Goal: Task Accomplishment & Management: Manage account settings

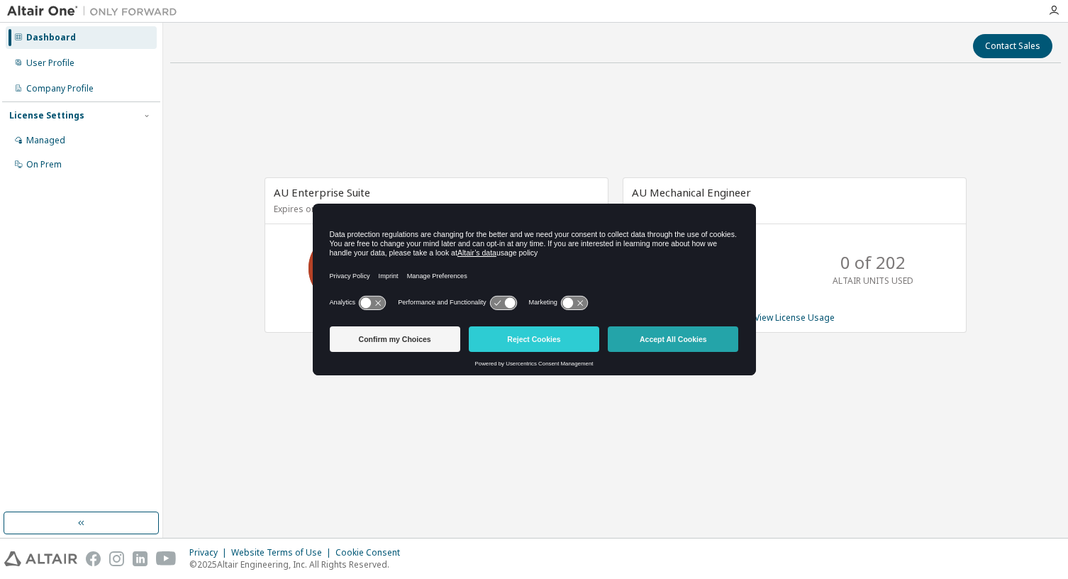
click at [655, 348] on button "Accept All Cookies" at bounding box center [673, 339] width 131 height 26
click at [655, 348] on div "AU Mechanical Engineer Expires on January 1, 2038 UTC 0 of 202 ALTAIR UNITS USE…" at bounding box center [788, 262] width 358 height 170
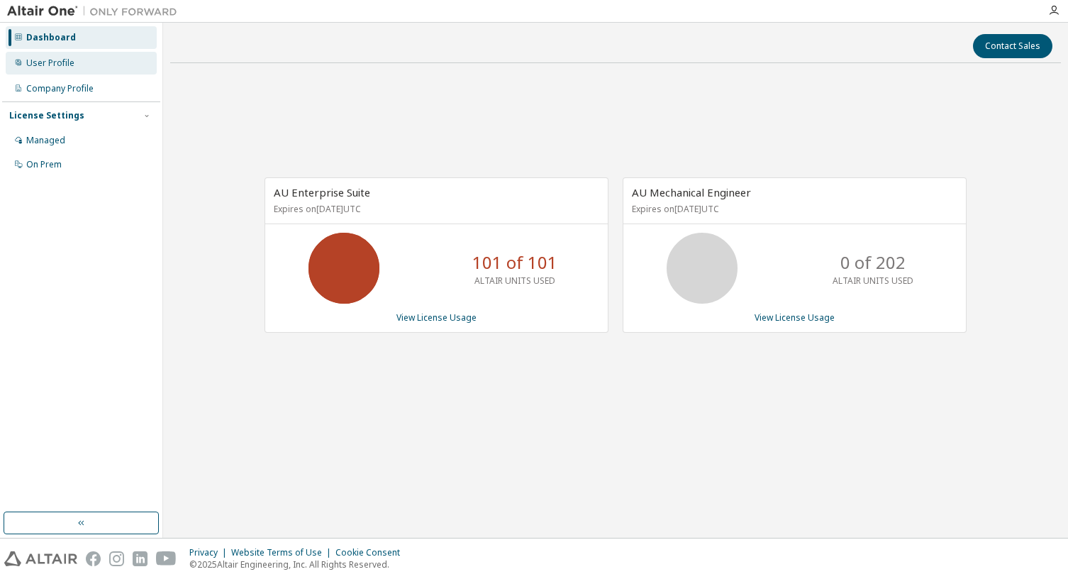
click at [62, 67] on div "User Profile" at bounding box center [50, 62] width 48 height 11
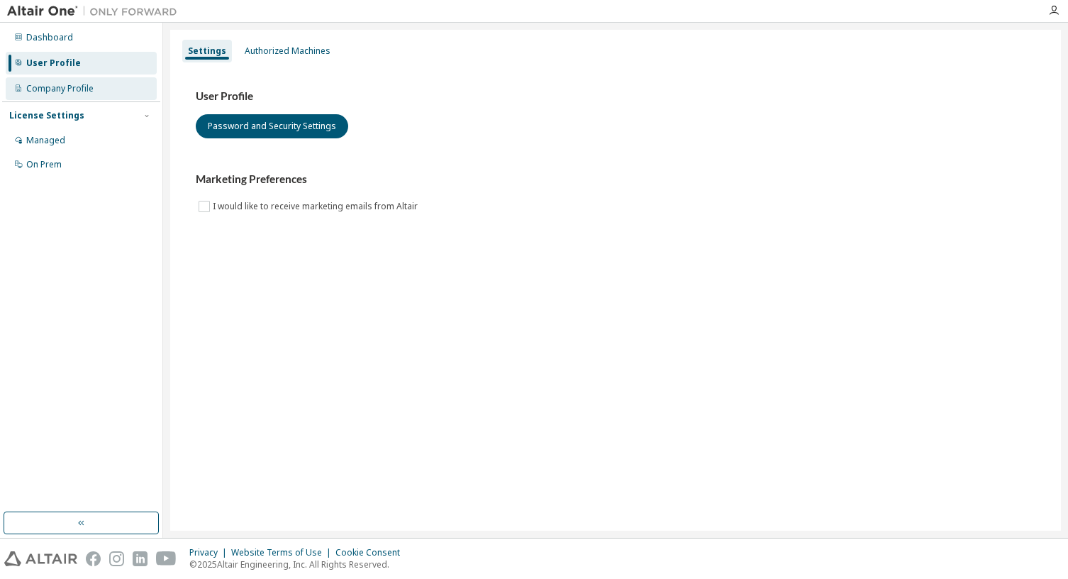
click at [67, 88] on div "Company Profile" at bounding box center [59, 88] width 67 height 11
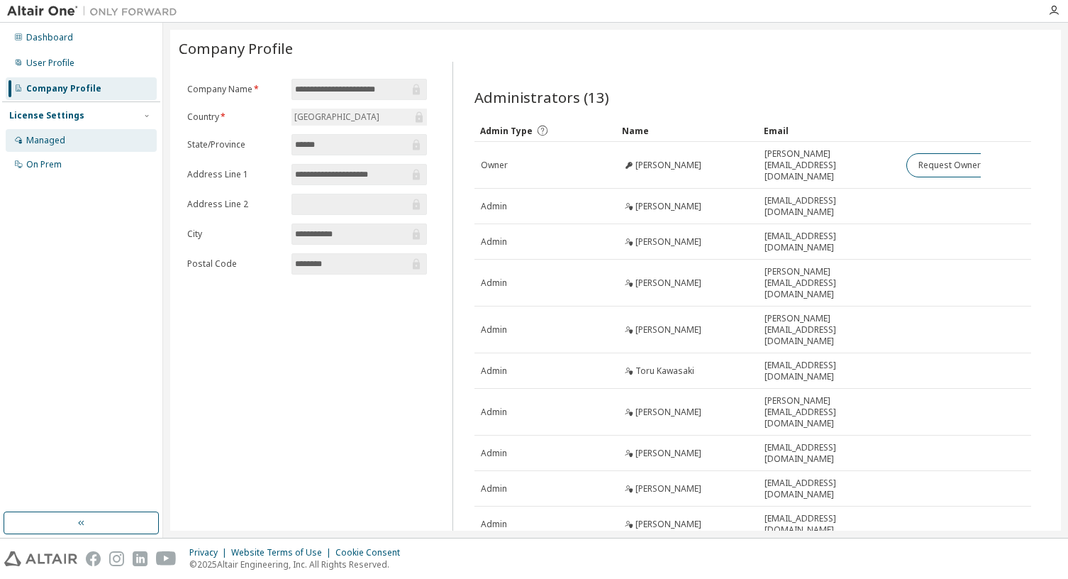
click at [80, 141] on div "Managed" at bounding box center [81, 140] width 151 height 23
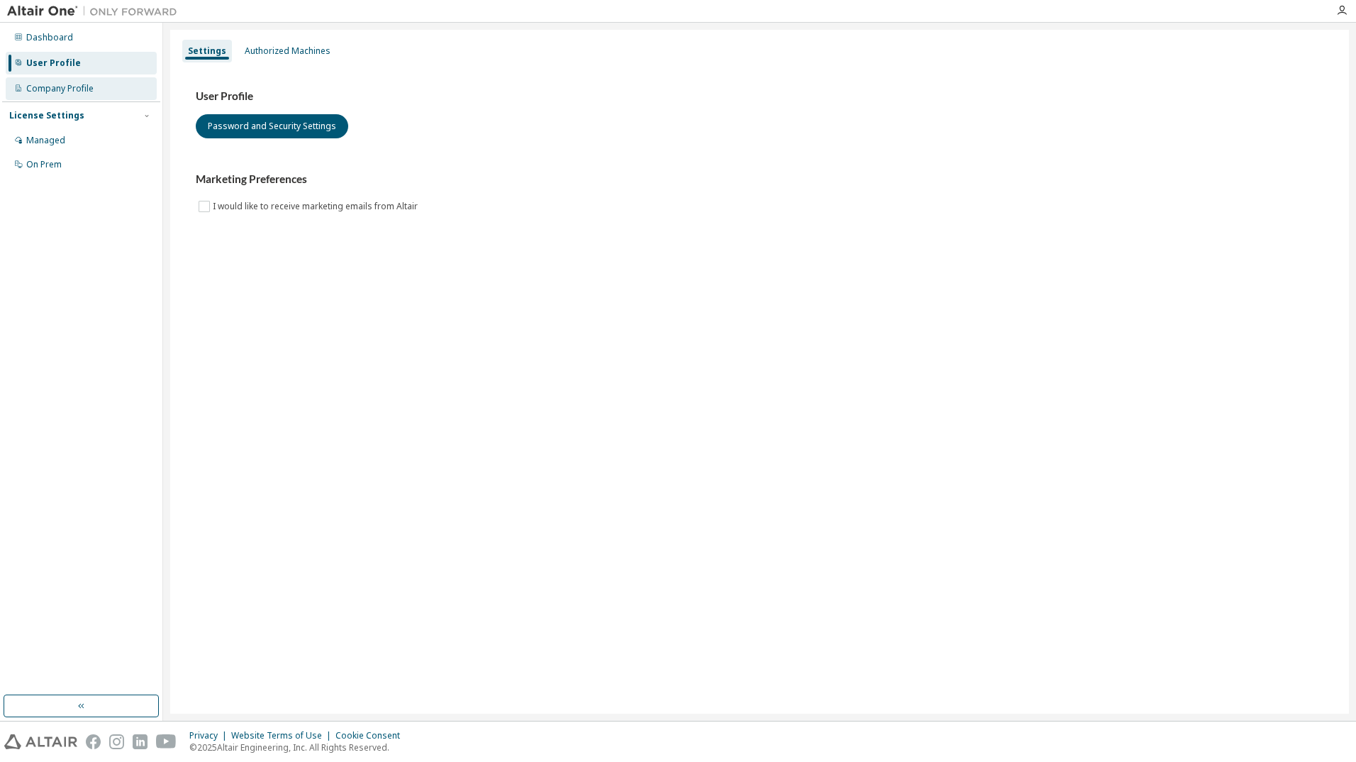
click at [58, 88] on div "Company Profile" at bounding box center [59, 88] width 67 height 11
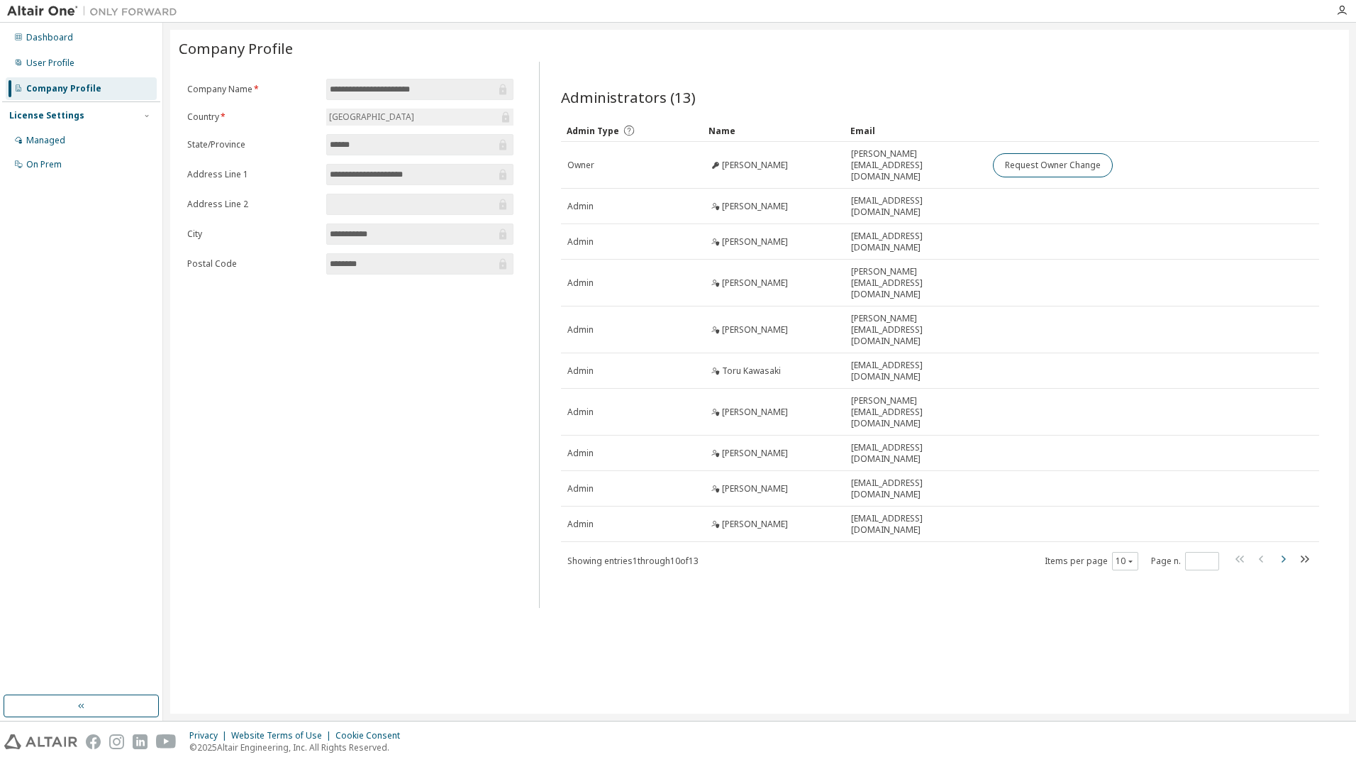
click at [1285, 555] on icon "button" at bounding box center [1284, 558] width 4 height 7
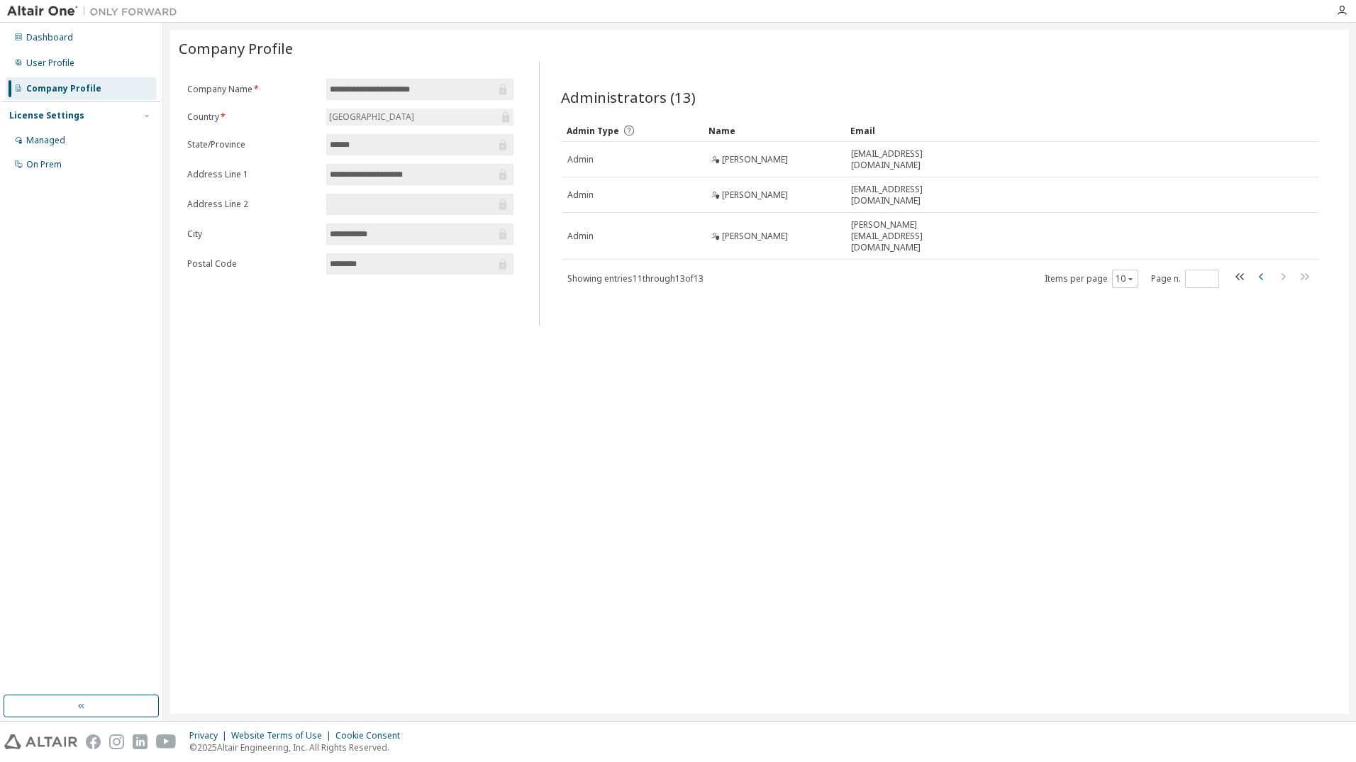
click at [1259, 268] on icon "button" at bounding box center [1262, 276] width 17 height 17
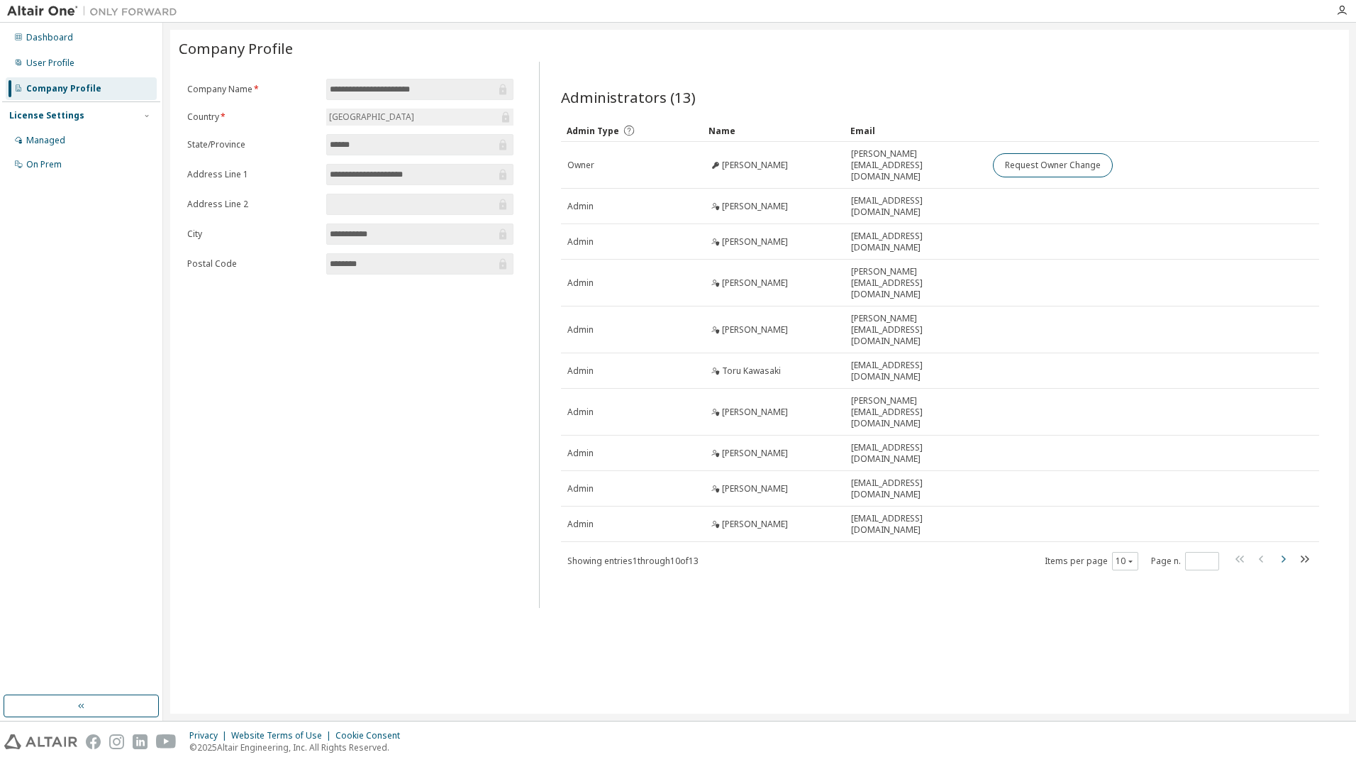
click at [1283, 550] on icon "button" at bounding box center [1283, 558] width 17 height 17
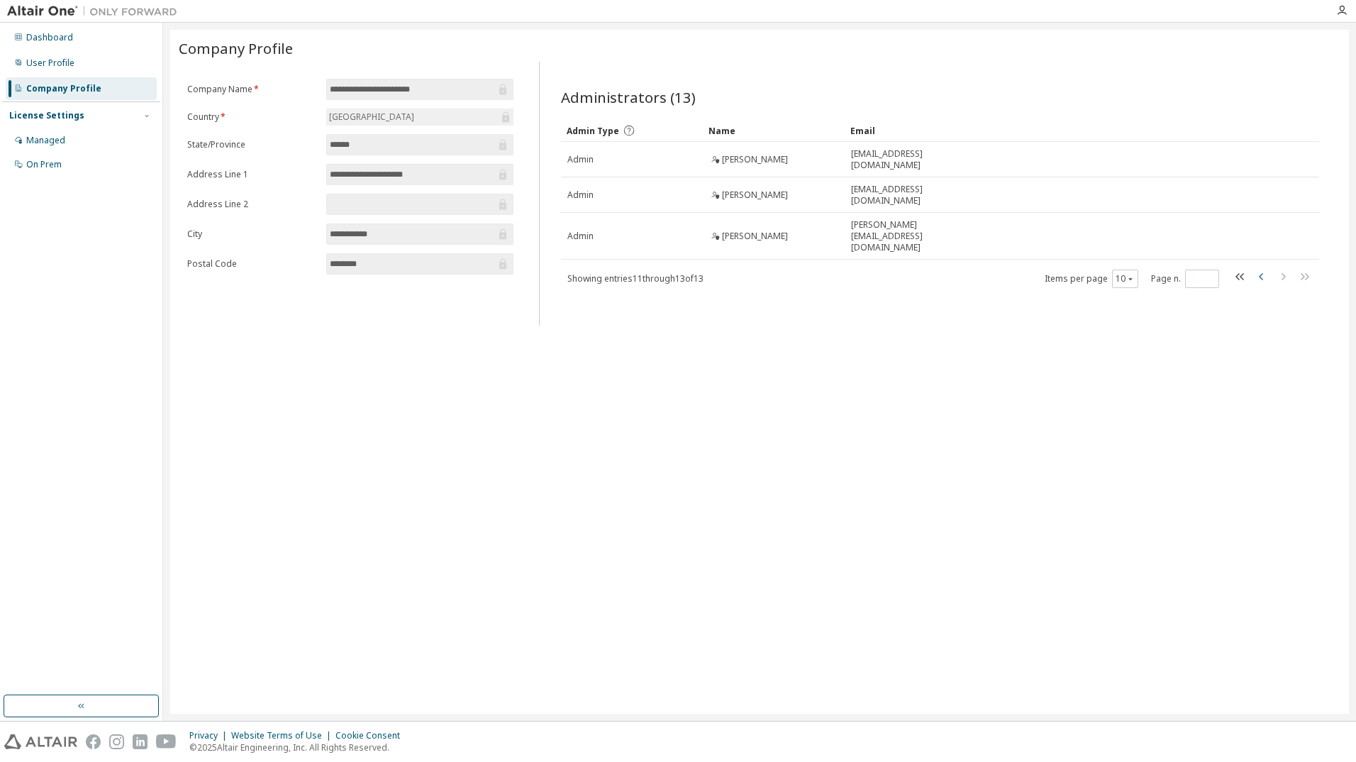
click at [1260, 273] on icon "button" at bounding box center [1261, 276] width 4 height 7
type input "*"
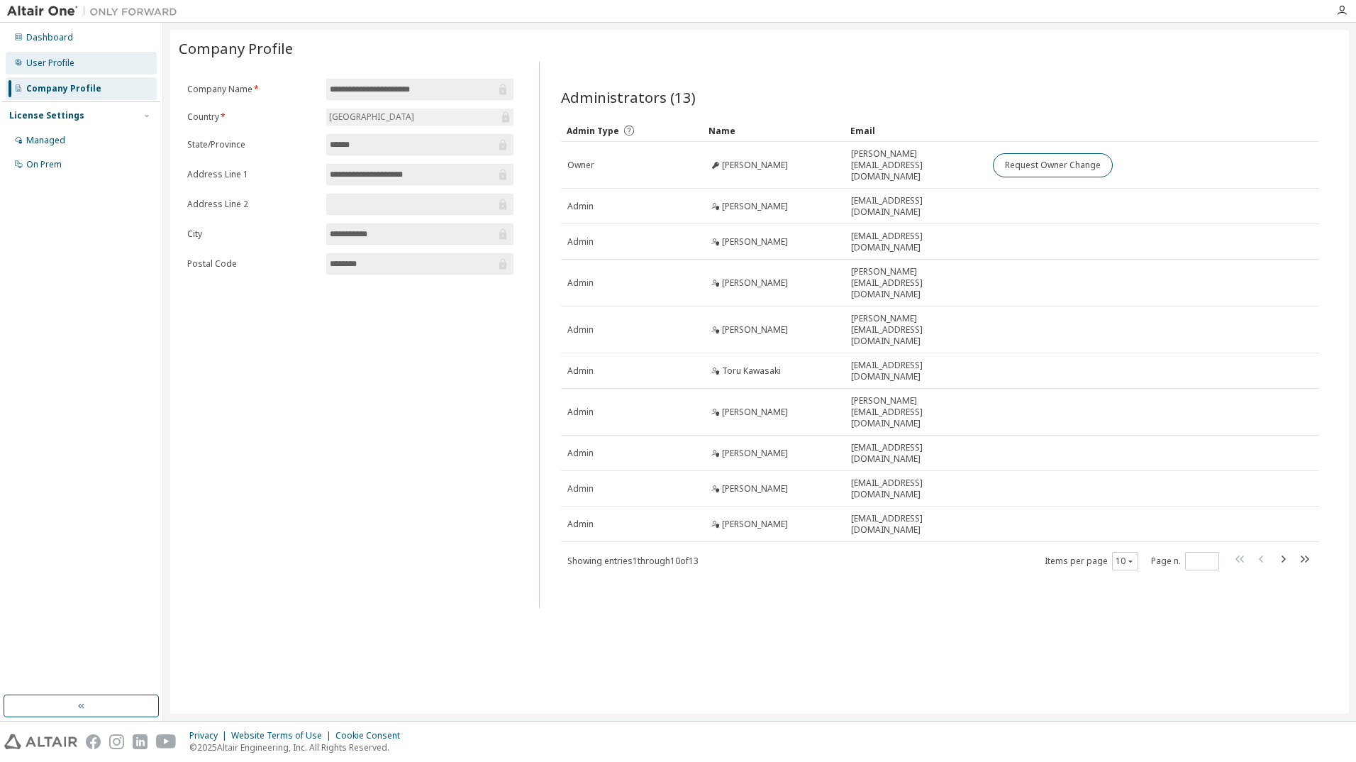
click at [38, 61] on div "User Profile" at bounding box center [50, 62] width 48 height 11
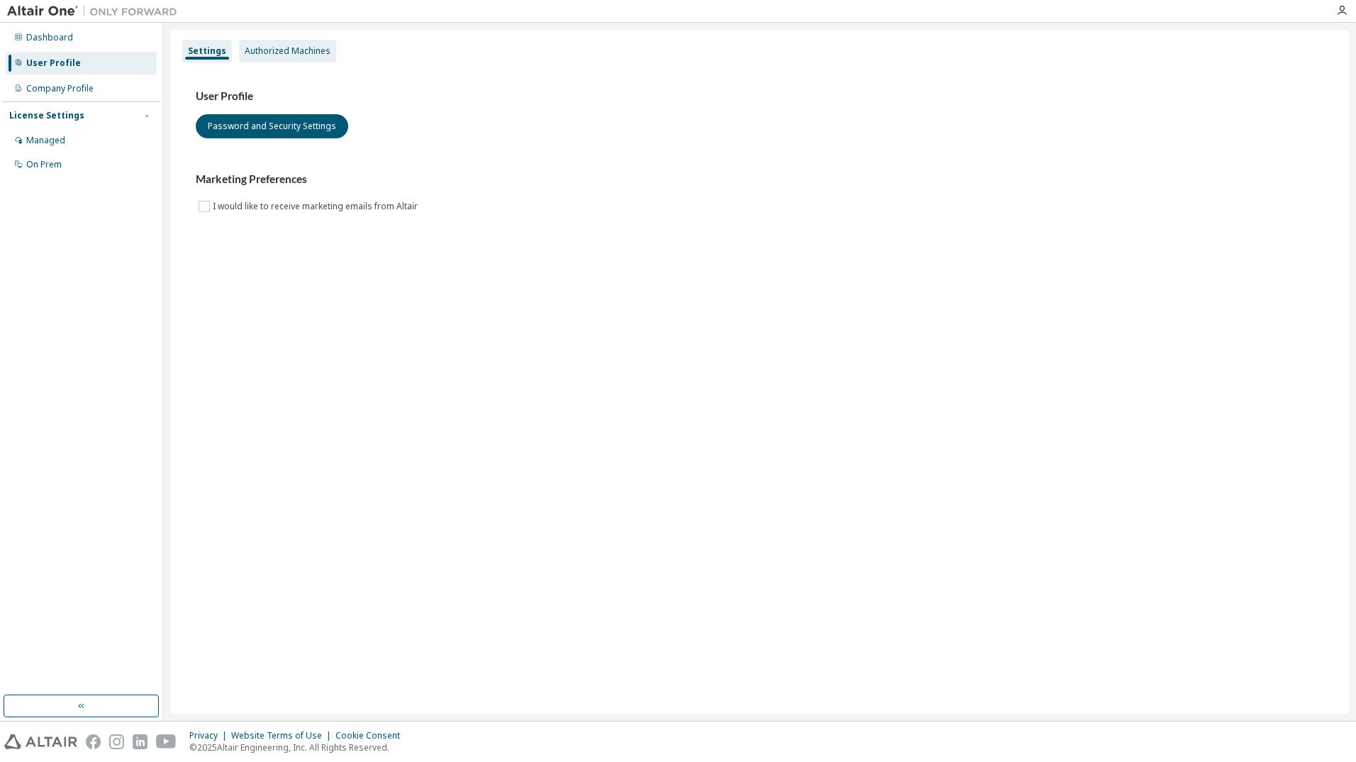
click at [258, 49] on div "Authorized Machines" at bounding box center [288, 50] width 86 height 11
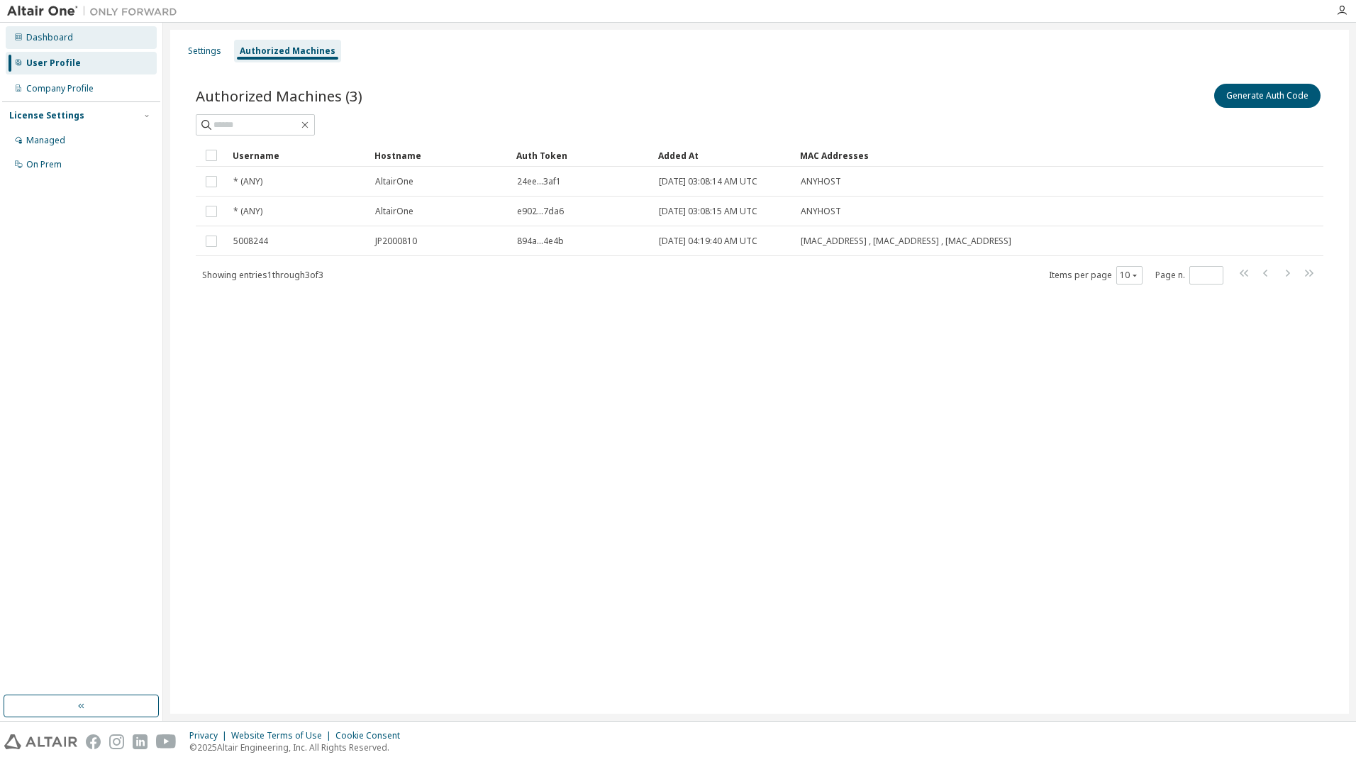
click at [43, 38] on div "Dashboard" at bounding box center [49, 37] width 47 height 11
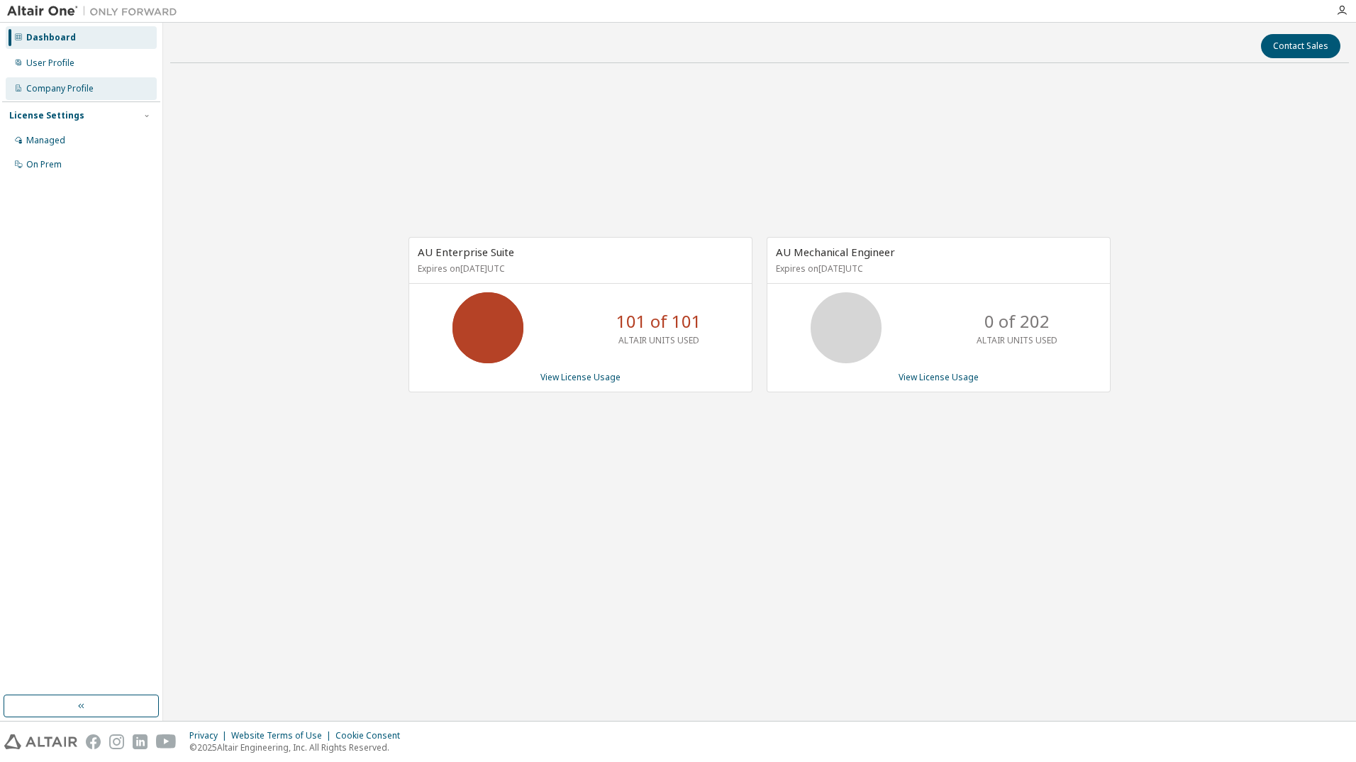
click at [66, 92] on div "Company Profile" at bounding box center [59, 88] width 67 height 11
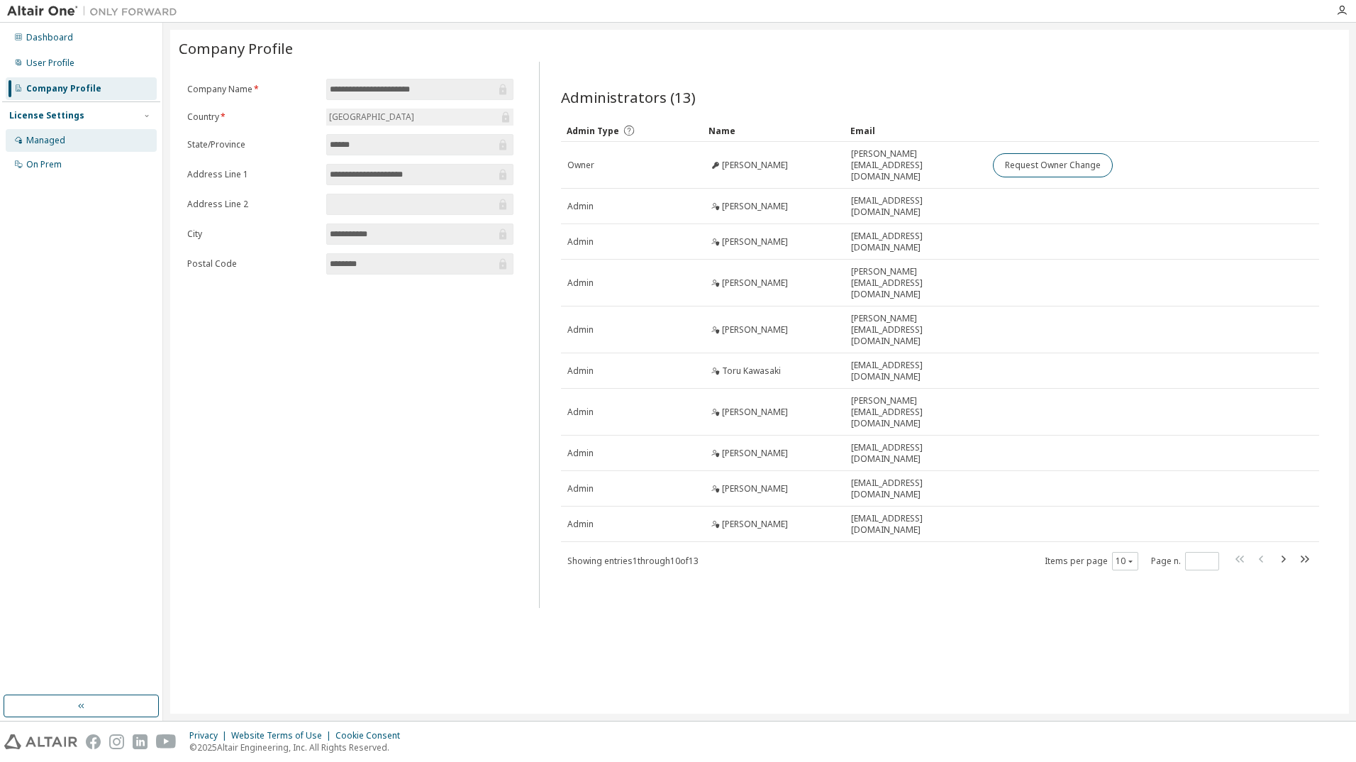
click at [64, 131] on div "Managed" at bounding box center [81, 140] width 151 height 23
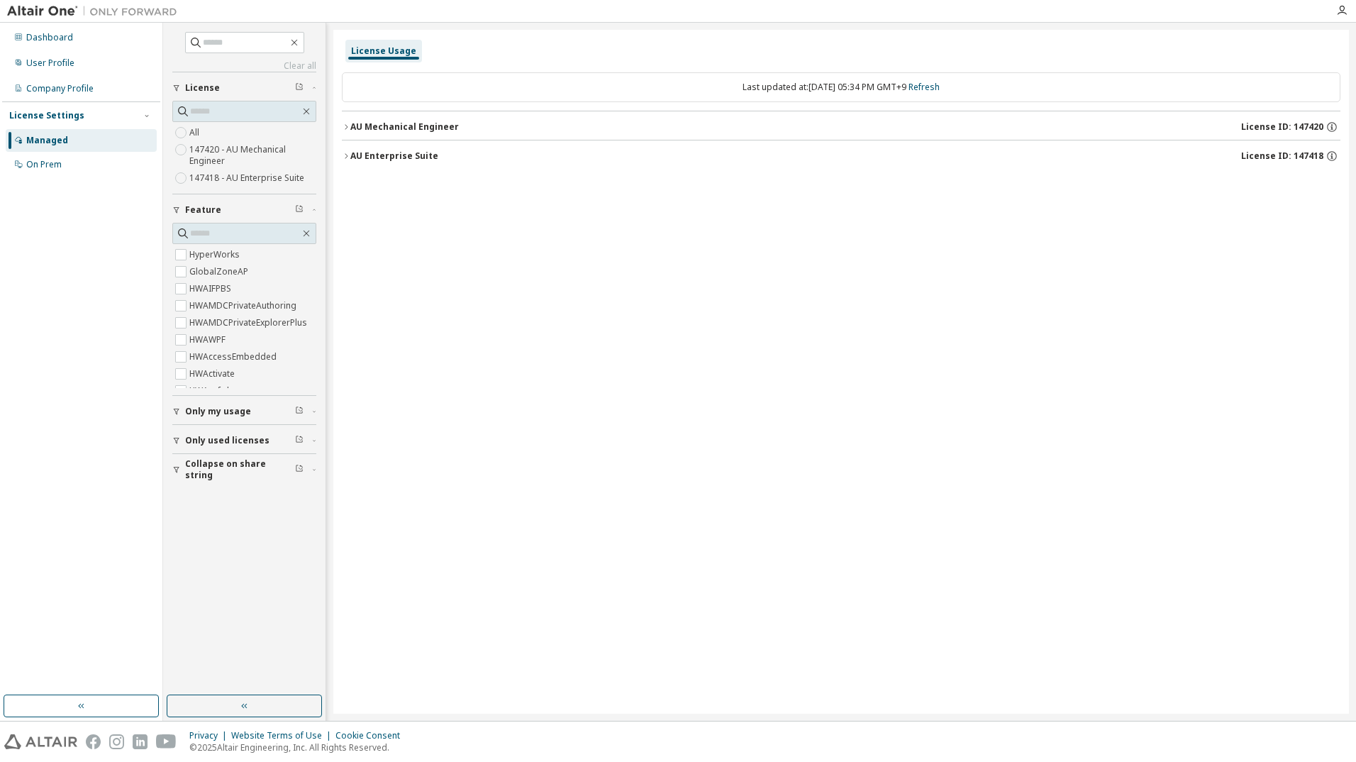
click at [345, 157] on icon "button" at bounding box center [346, 156] width 9 height 9
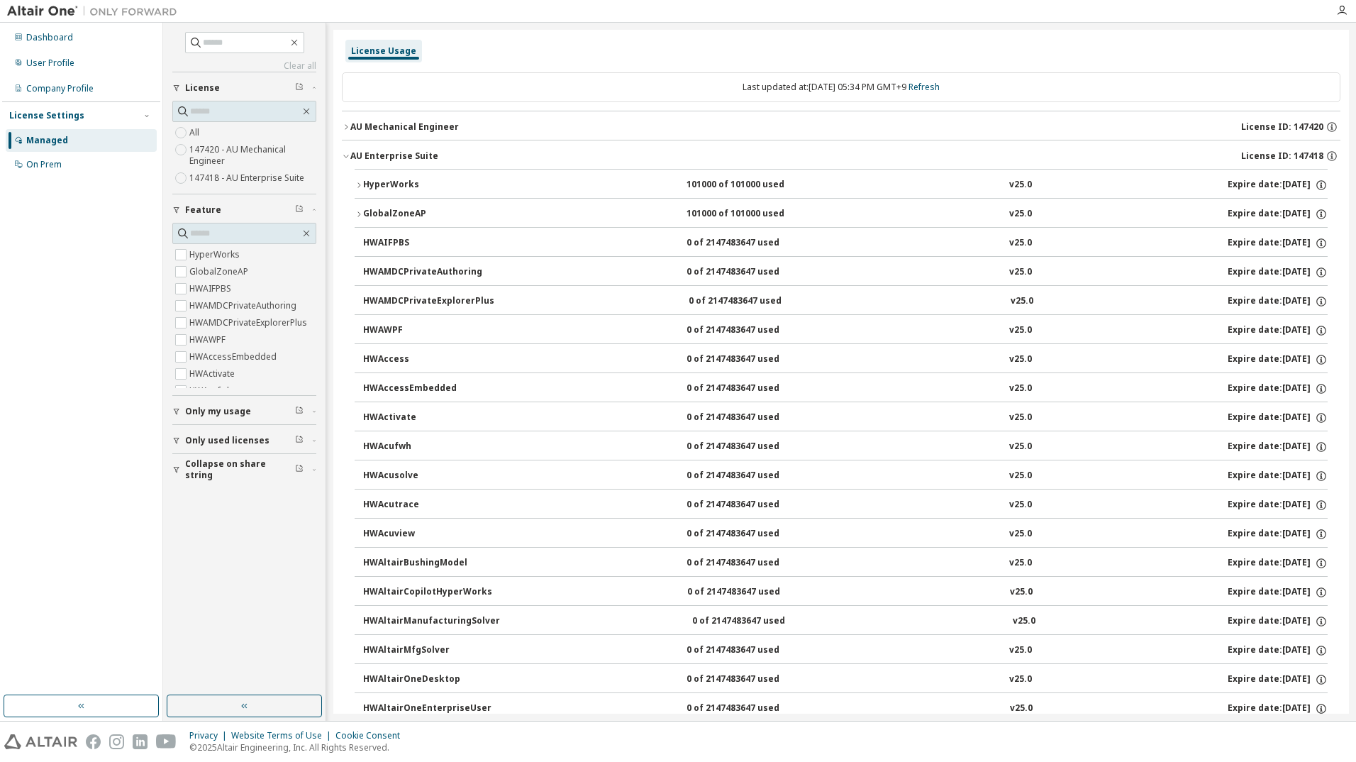
click at [345, 157] on icon "button" at bounding box center [346, 156] width 9 height 9
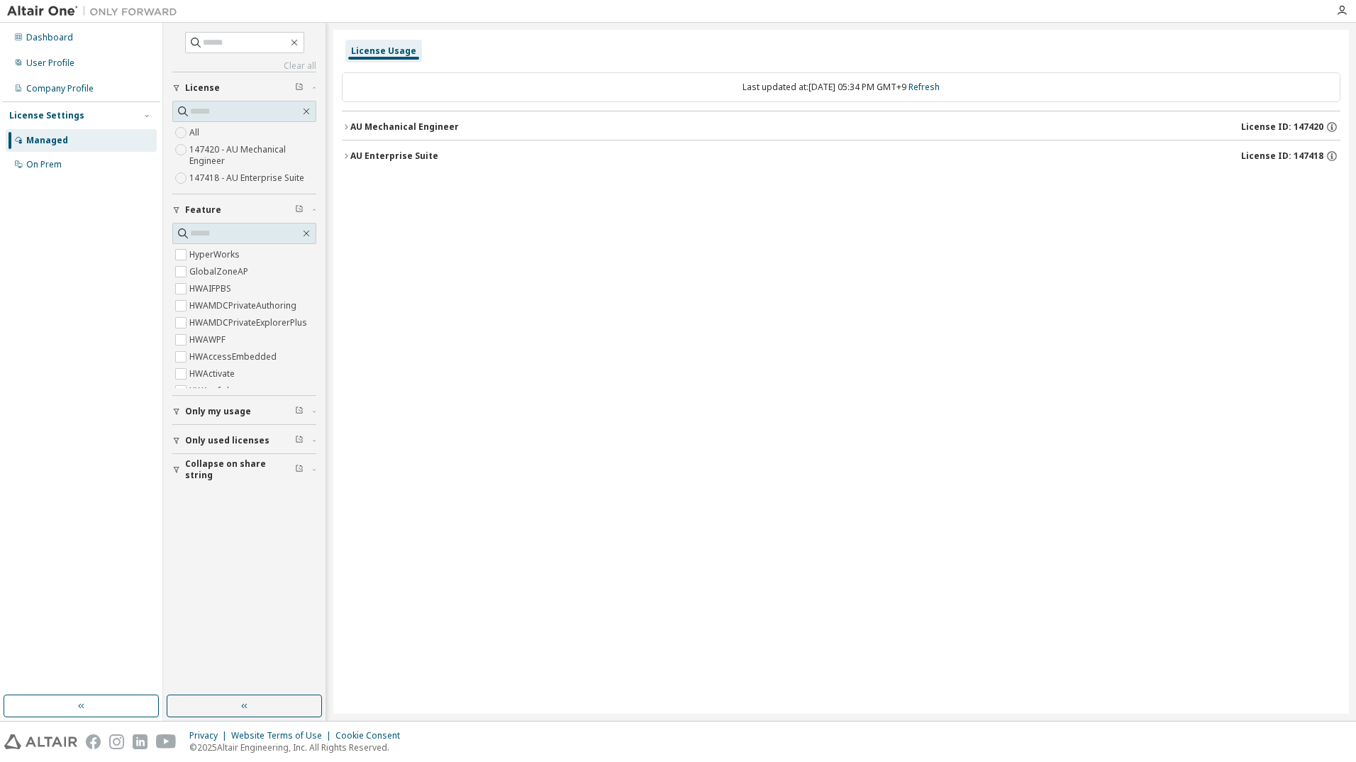
click at [346, 132] on button "AU Mechanical Engineer License ID: 147420" at bounding box center [841, 126] width 999 height 31
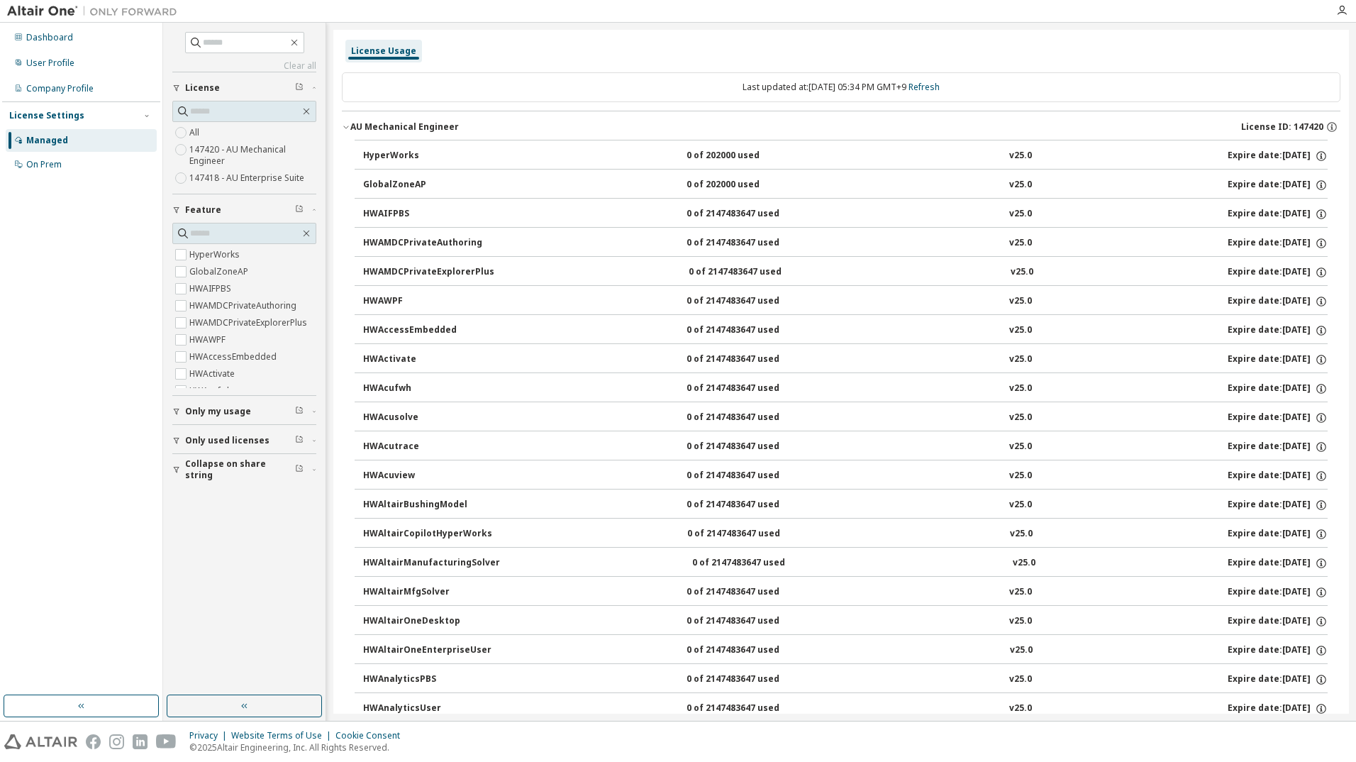
click at [346, 130] on icon "button" at bounding box center [346, 127] width 9 height 9
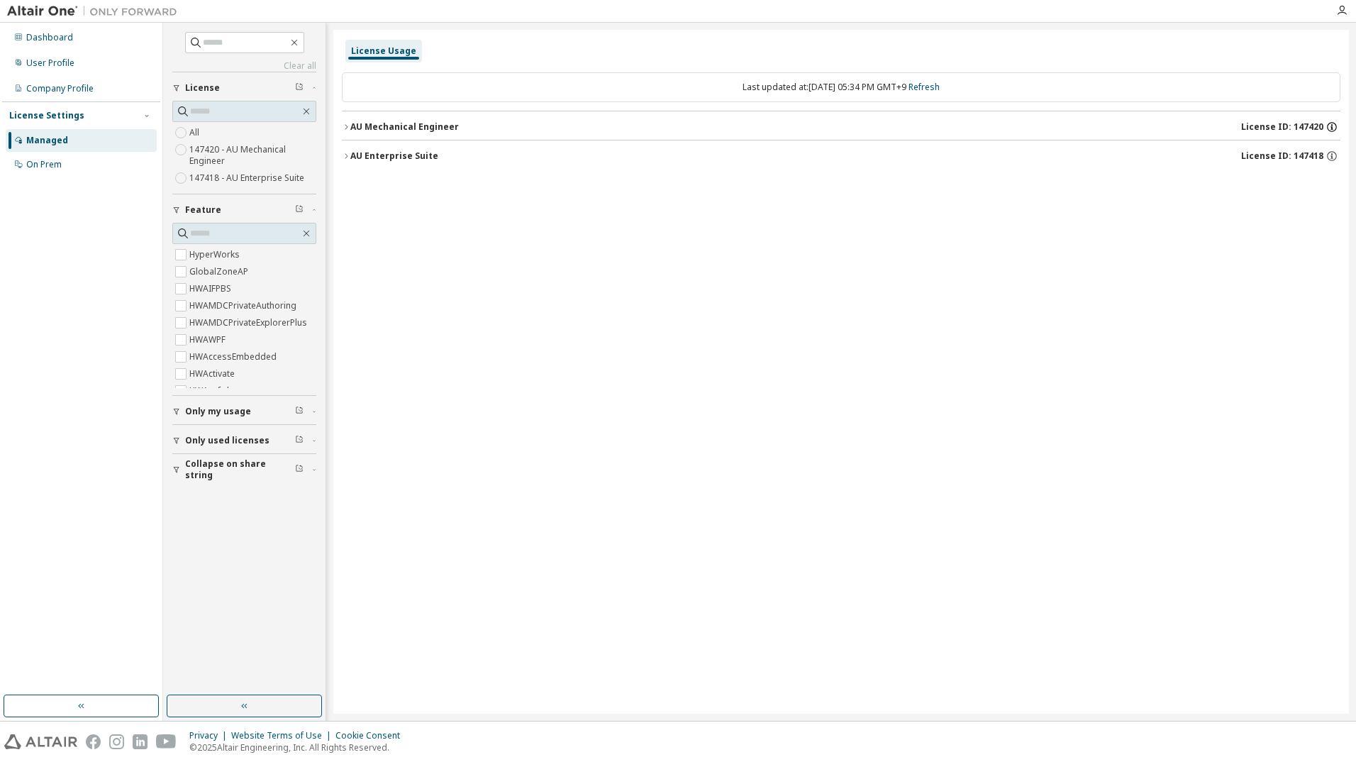
click at [1334, 127] on icon "button" at bounding box center [1332, 127] width 13 height 13
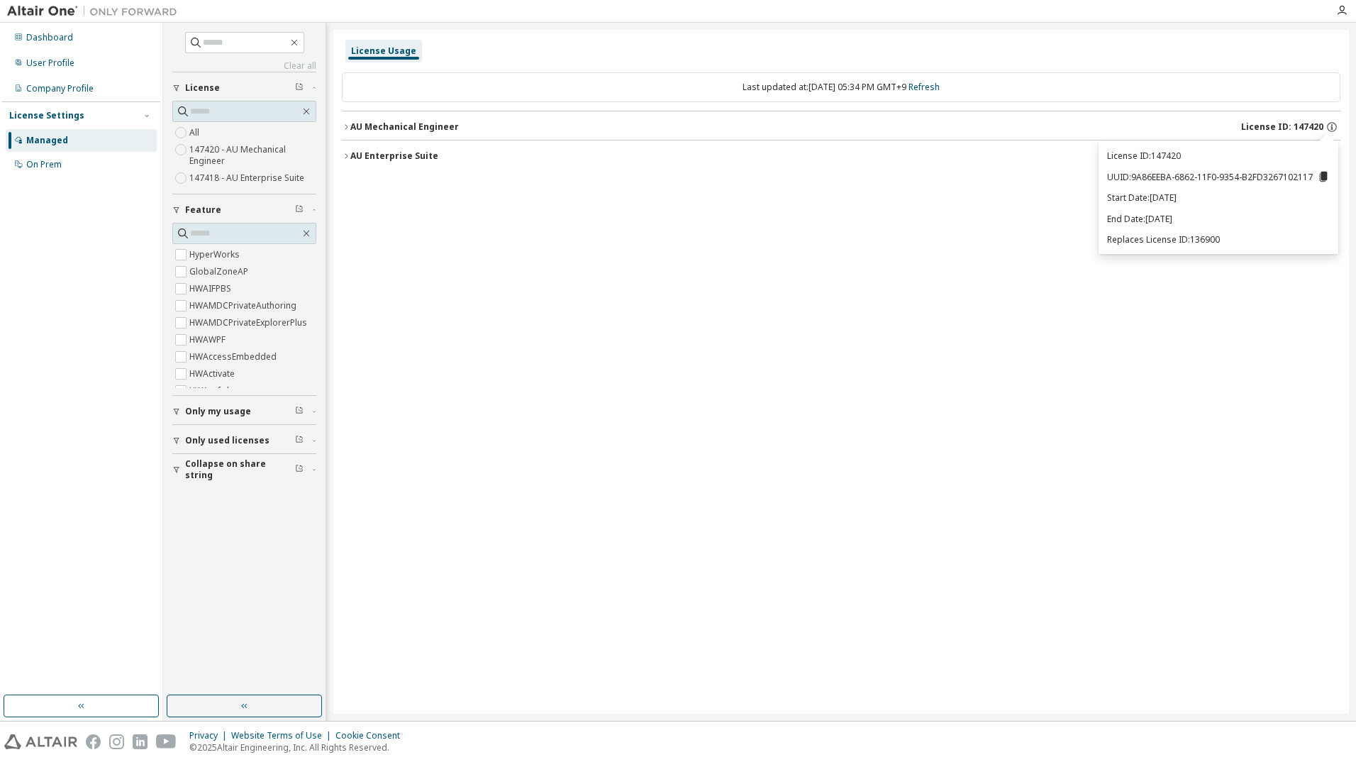
click at [1260, 283] on div "License Usage Last updated at: Mon 2025-10-06 05:34 PM GMT+9 Refresh AU Mechani…" at bounding box center [841, 372] width 1016 height 684
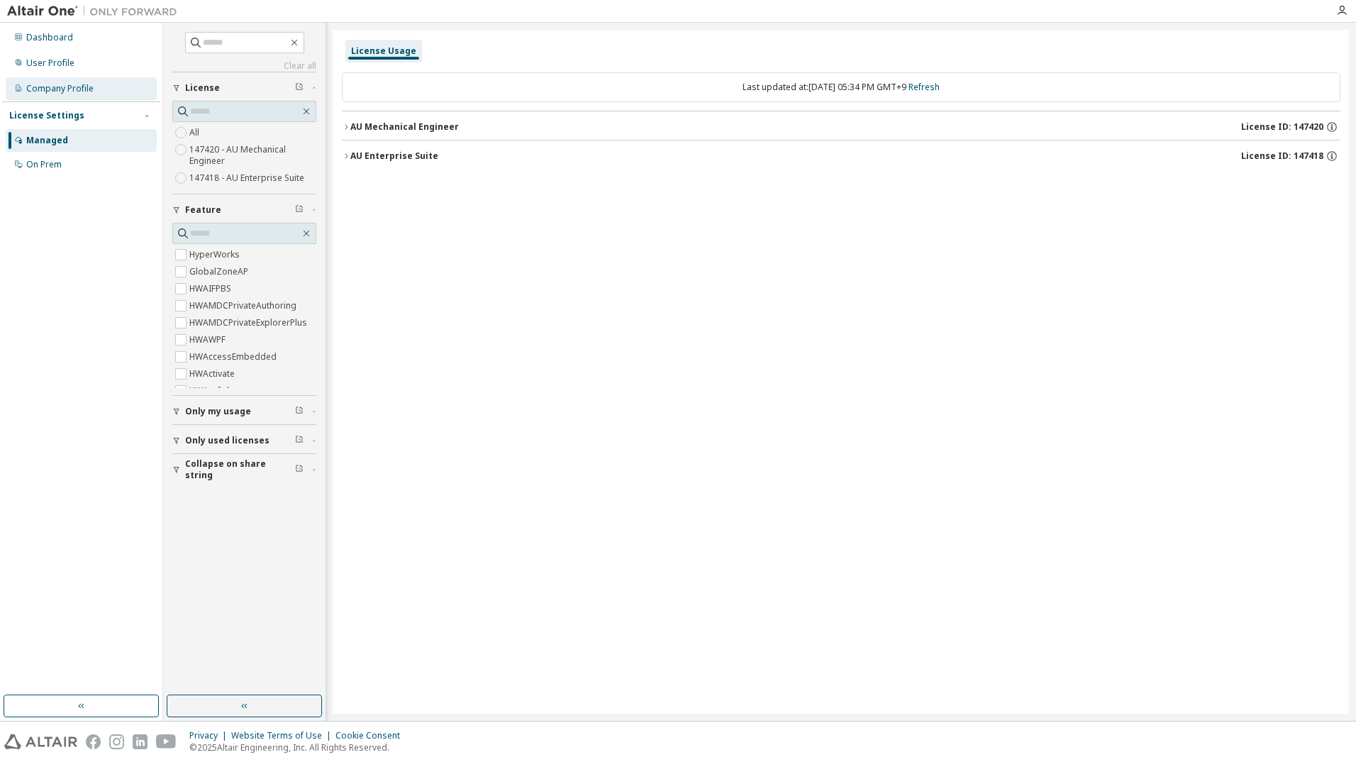
click at [64, 84] on div "Company Profile" at bounding box center [59, 88] width 67 height 11
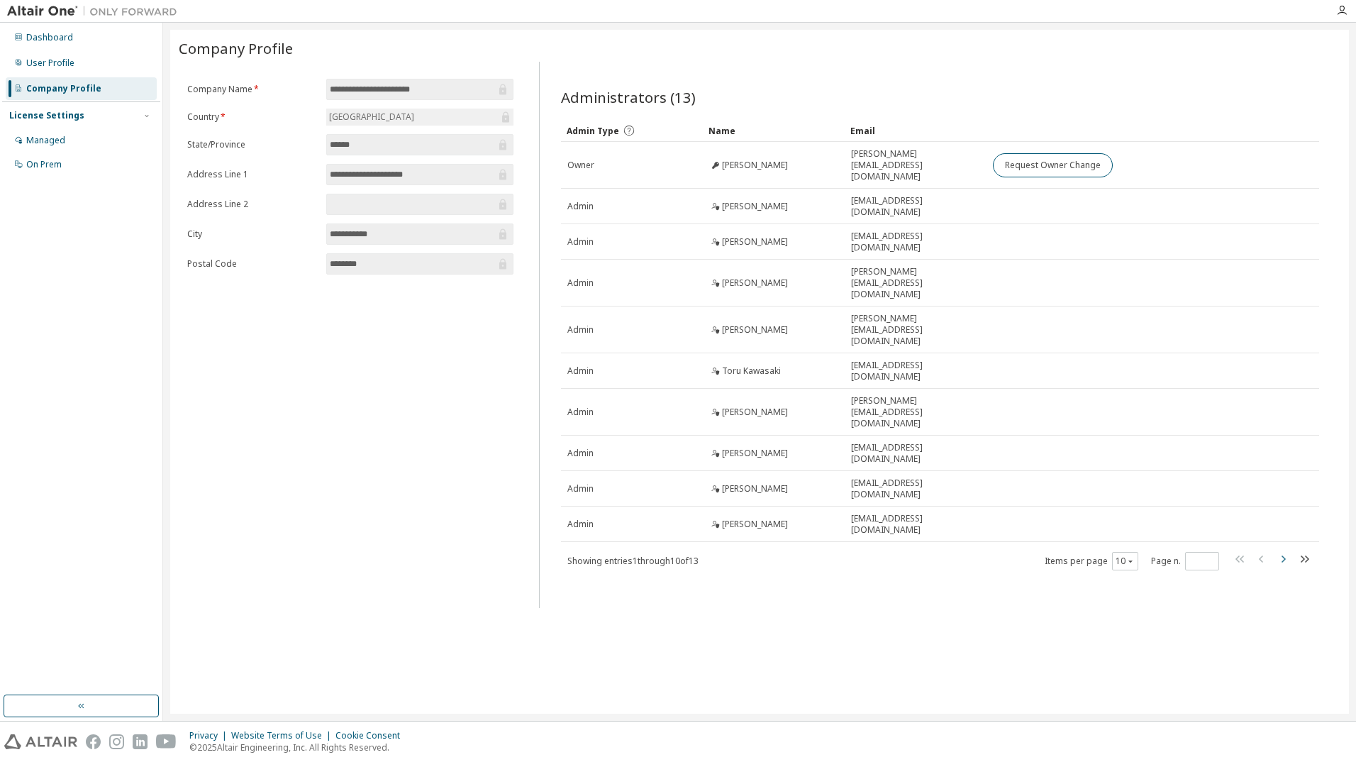
click at [1285, 555] on icon "button" at bounding box center [1284, 558] width 4 height 7
type input "*"
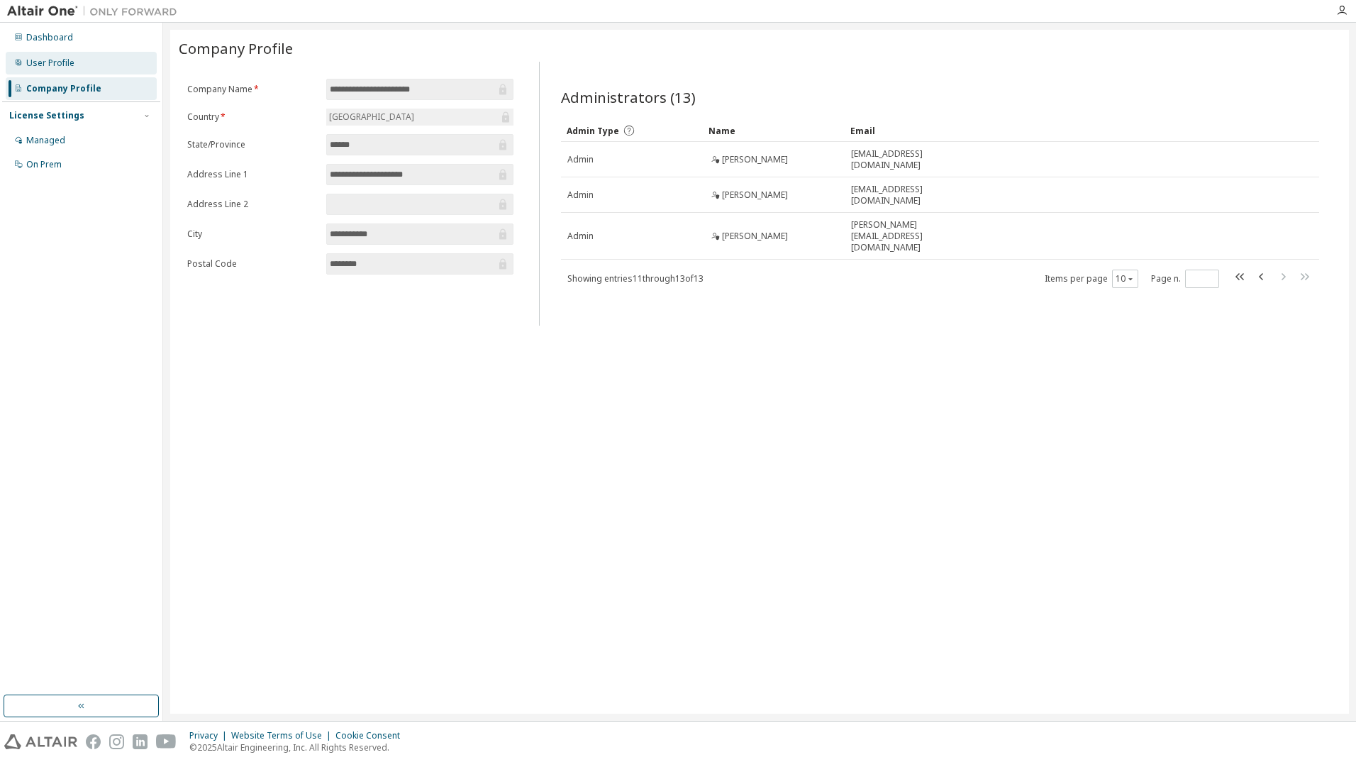
click at [55, 61] on div "User Profile" at bounding box center [50, 62] width 48 height 11
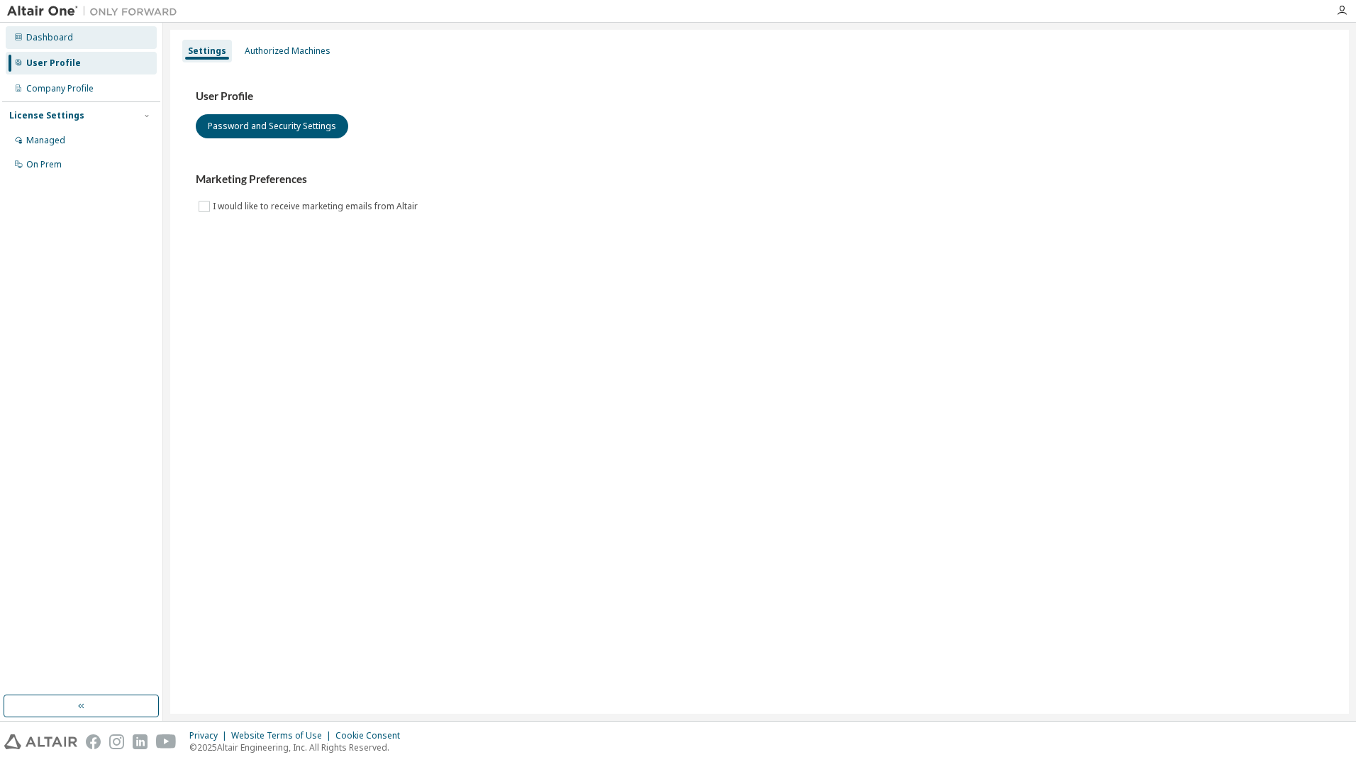
click at [55, 48] on div "Dashboard" at bounding box center [81, 37] width 151 height 23
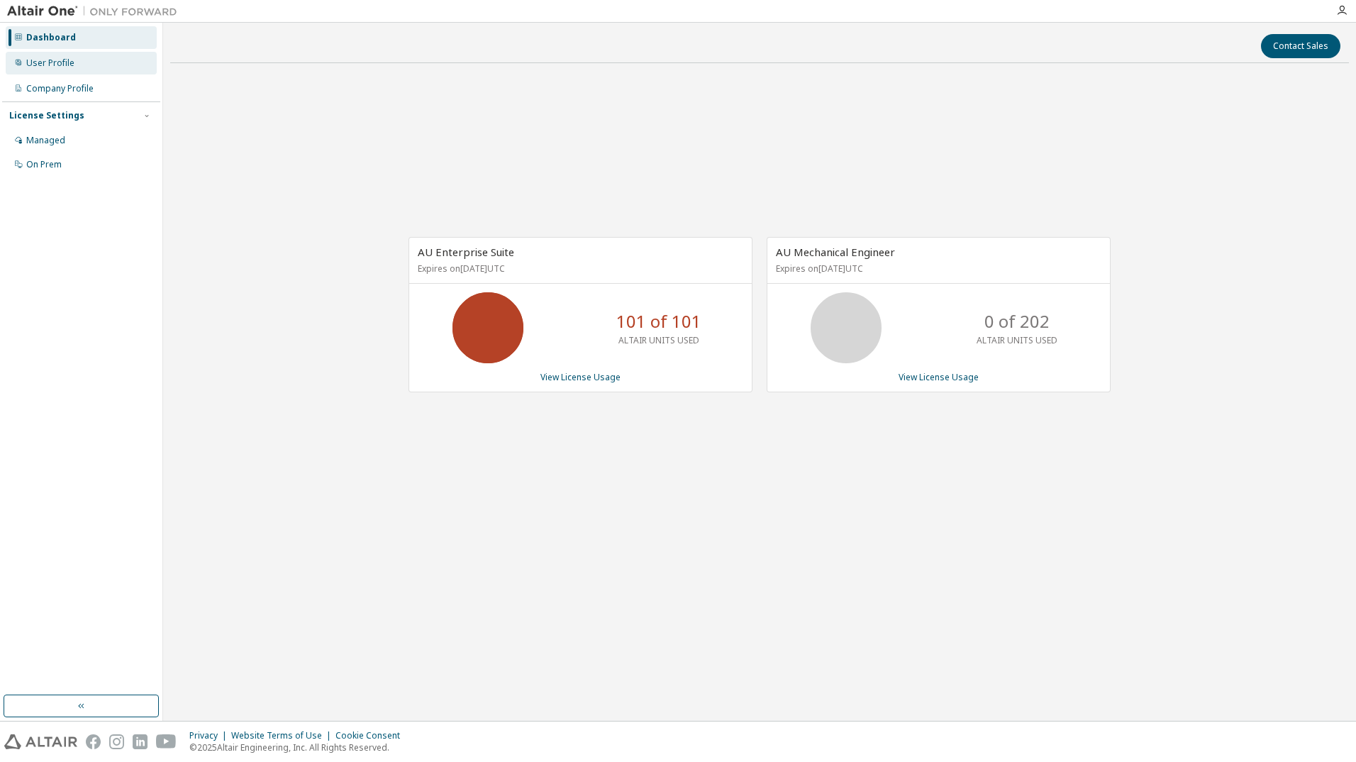
click at [55, 59] on div "User Profile" at bounding box center [50, 62] width 48 height 11
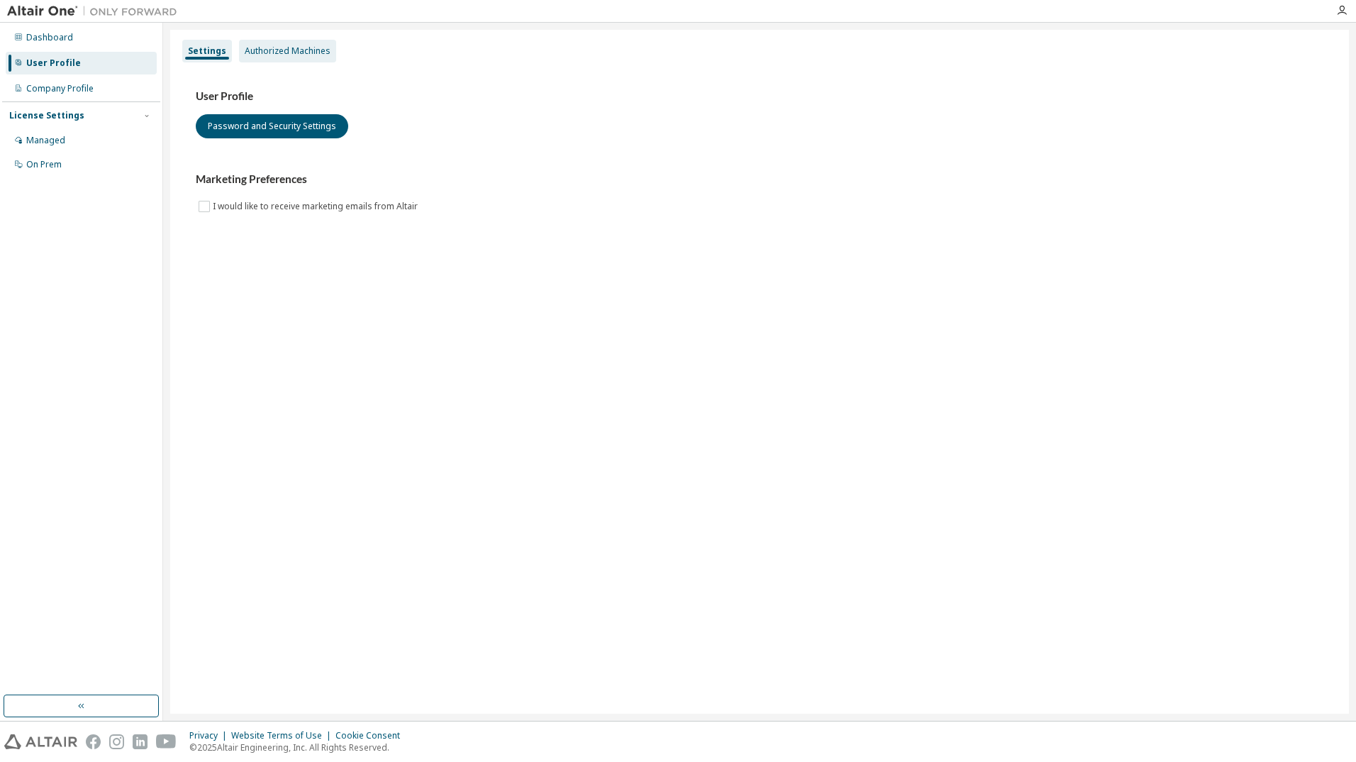
click at [256, 57] on div "Authorized Machines" at bounding box center [287, 51] width 97 height 23
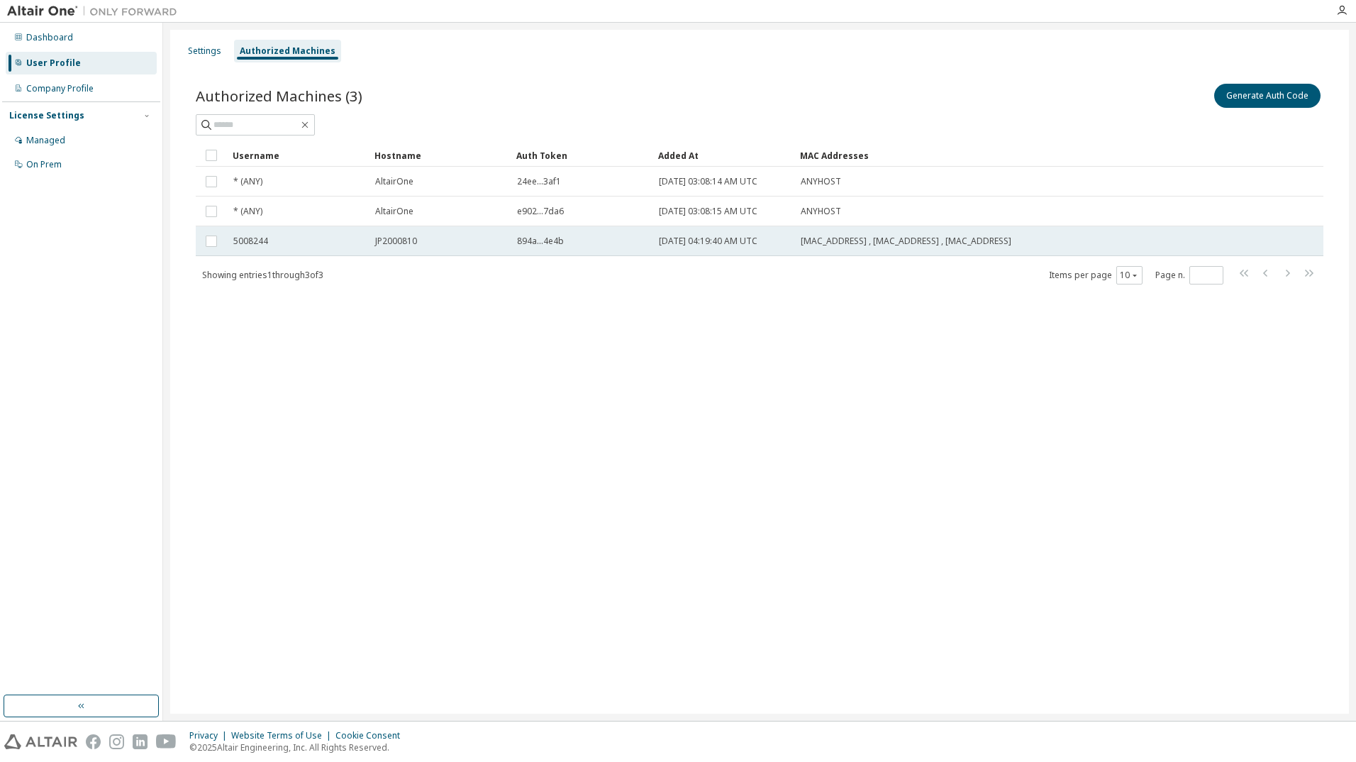
click at [483, 240] on div "JP2000810" at bounding box center [439, 241] width 129 height 11
click at [548, 240] on span "894a...4e4b" at bounding box center [540, 241] width 47 height 11
click at [940, 243] on span "80:E8:2C:CE:09:5B , 00:1B:DC:FD:1F:66 , 80:E8:2C:CE:09:58" at bounding box center [906, 241] width 211 height 11
click at [940, 280] on div "Showing entries 1 through 3 of 3 Items per page 10 Page n. *" at bounding box center [760, 275] width 1128 height 21
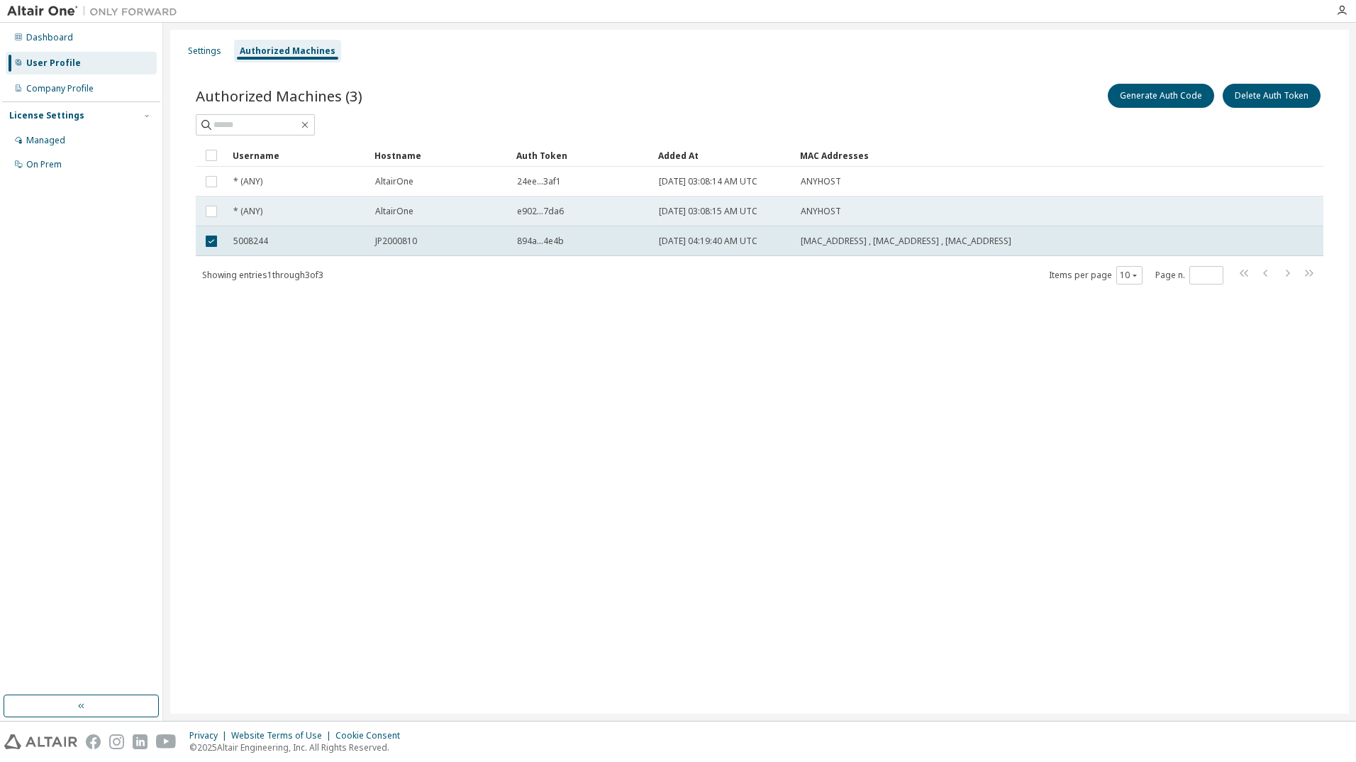
click at [906, 208] on div "ANYHOST" at bounding box center [987, 211] width 373 height 11
click at [894, 257] on div "Username Hostname Auth Token Added At MAC Addresses * (ANY) AltairOne 24ee...3a…" at bounding box center [760, 214] width 1128 height 141
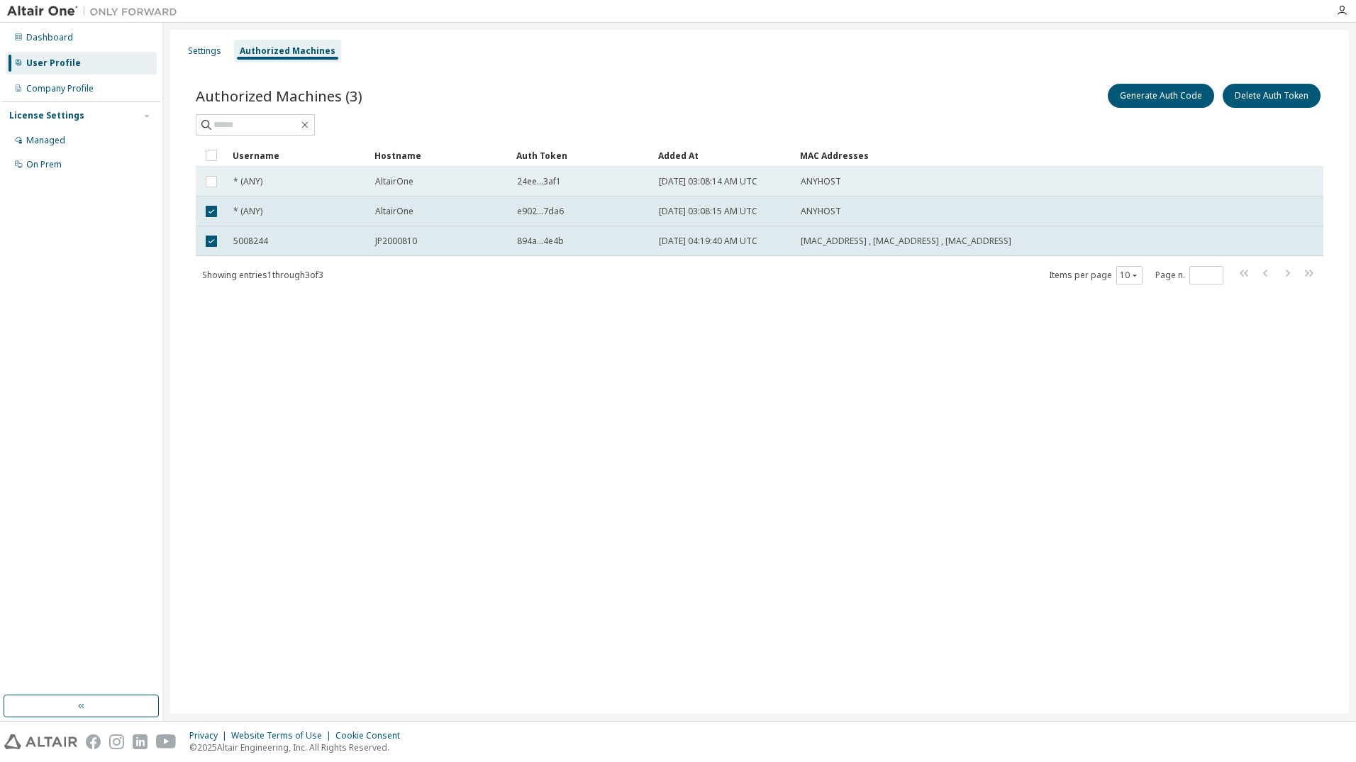
click at [879, 179] on div "ANYHOST" at bounding box center [987, 181] width 373 height 11
click at [1319, 275] on div "Showing entries 1 through 3 of 3 Items per page 10 Page n. *" at bounding box center [760, 275] width 1128 height 21
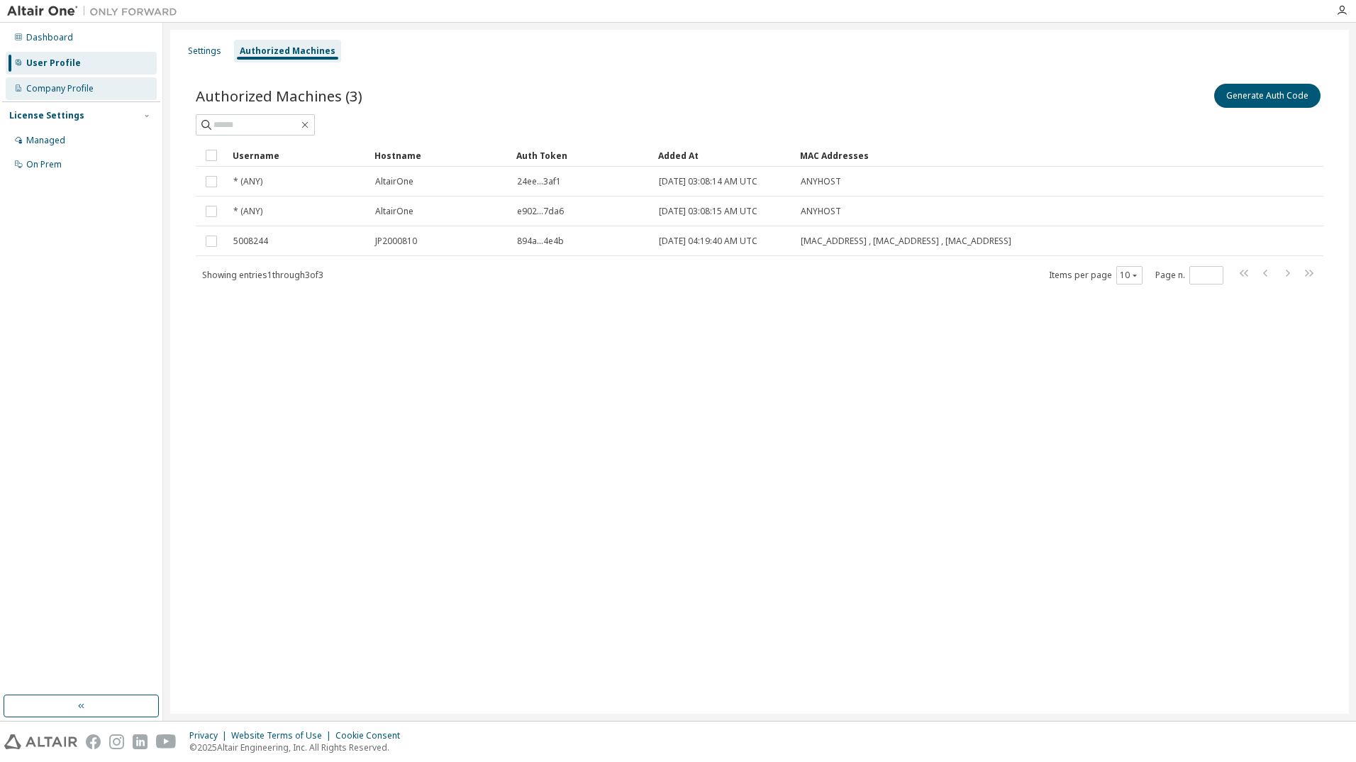
click at [70, 92] on div "Company Profile" at bounding box center [59, 88] width 67 height 11
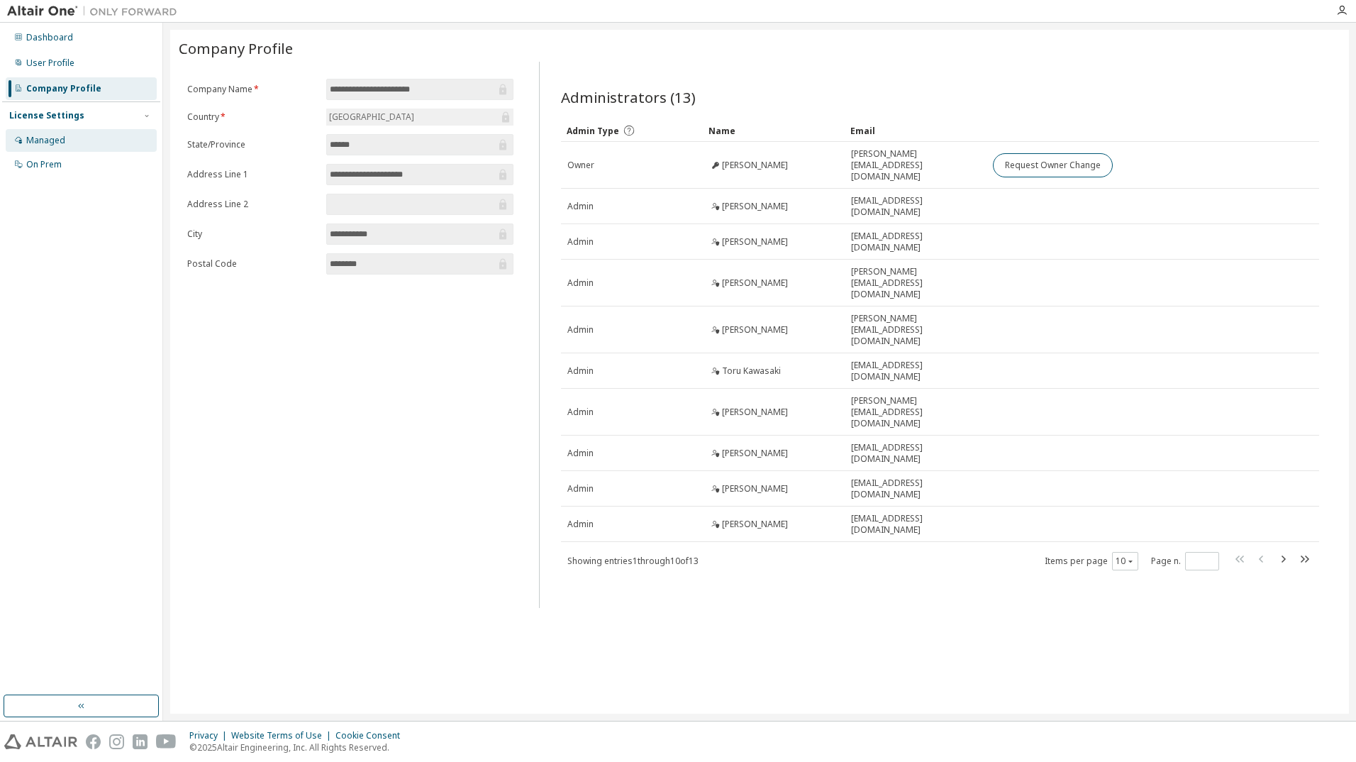
click at [63, 146] on div "Managed" at bounding box center [81, 140] width 151 height 23
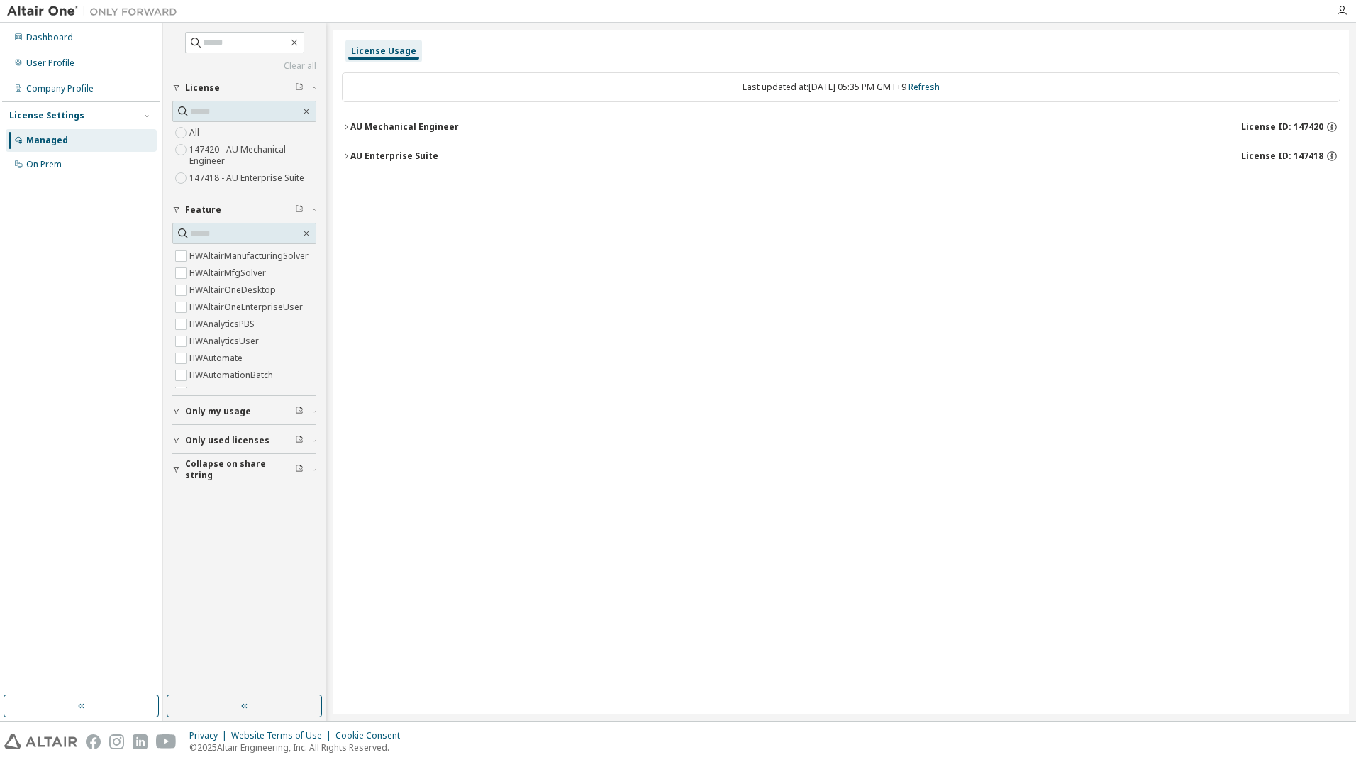
scroll to position [142, 0]
click at [255, 175] on label "147418 - AU Enterprise Suite" at bounding box center [248, 178] width 118 height 17
click at [255, 174] on label "147418 - AU Enterprise Suite" at bounding box center [248, 178] width 118 height 17
click at [349, 123] on icon "button" at bounding box center [346, 127] width 9 height 9
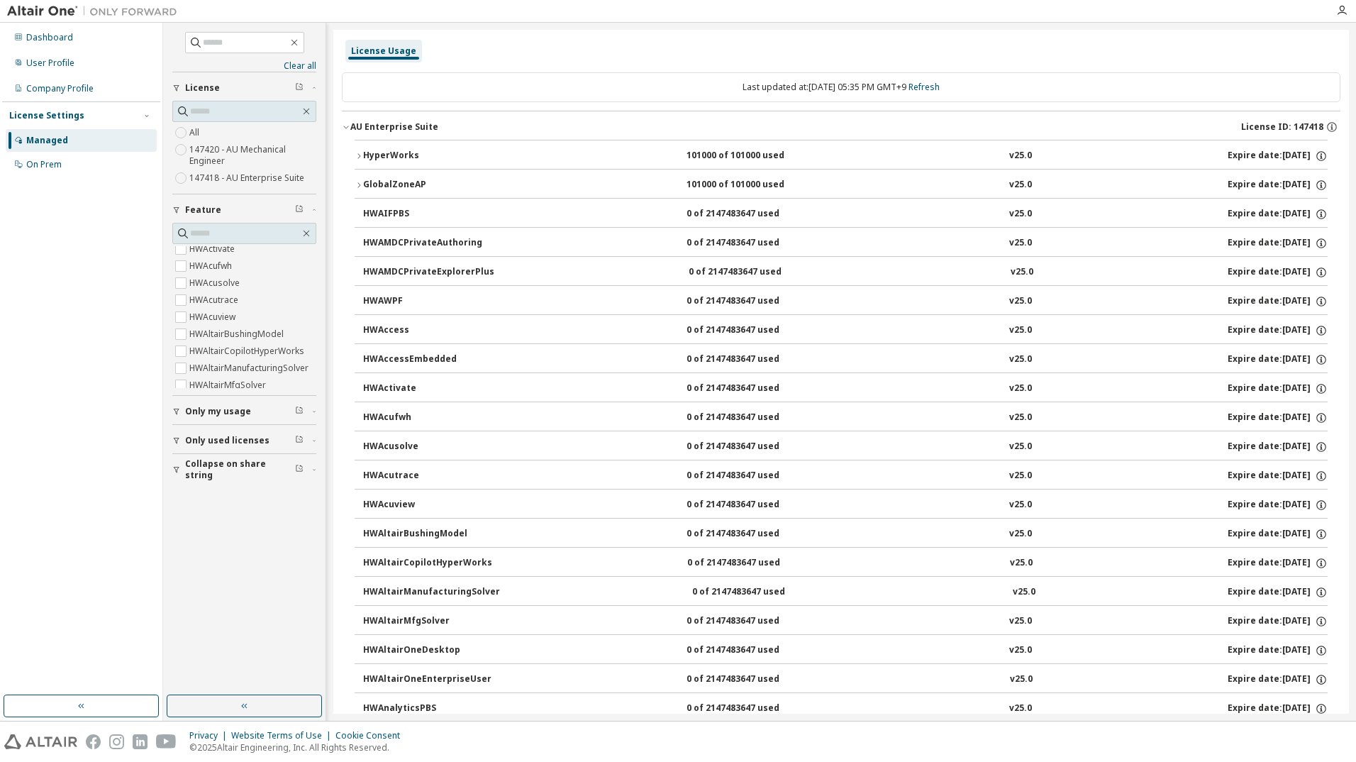
click at [343, 125] on icon "button" at bounding box center [346, 127] width 9 height 9
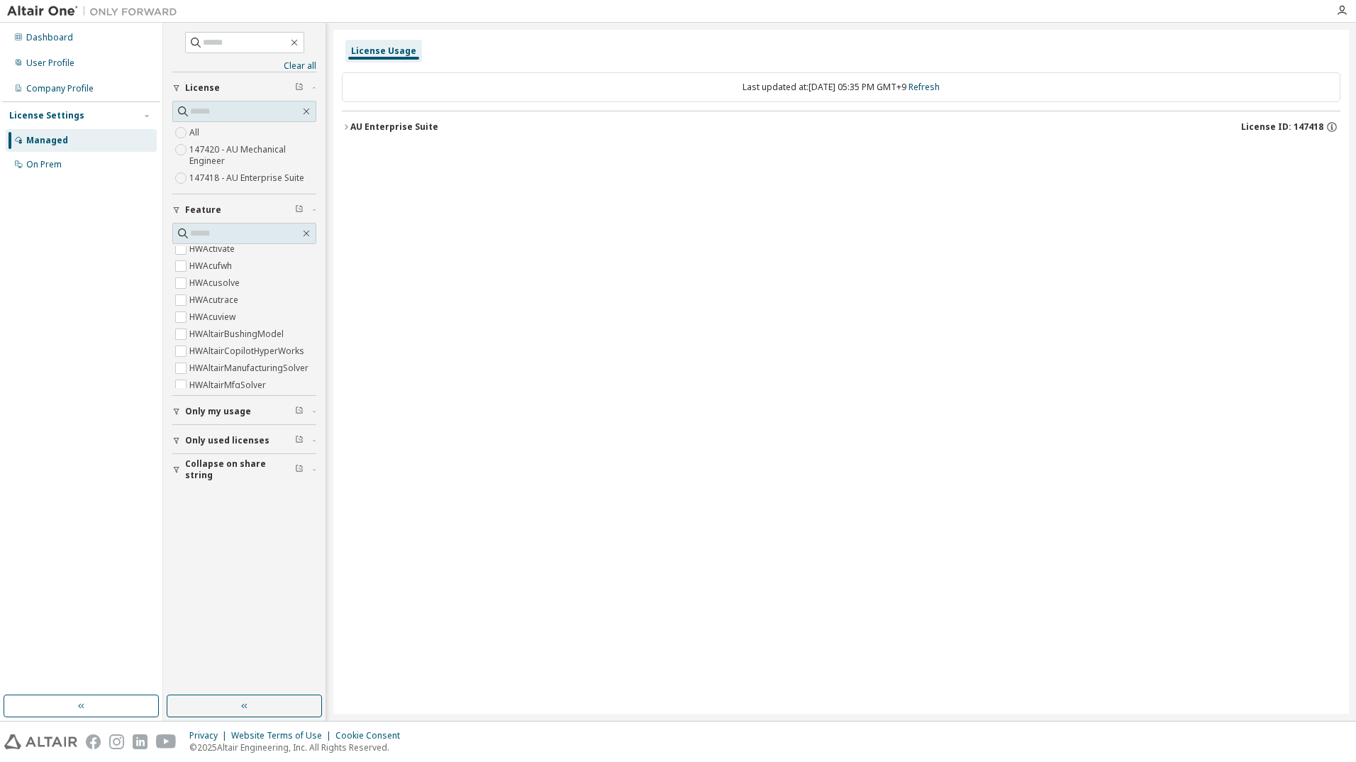
click at [343, 125] on icon "button" at bounding box center [346, 127] width 9 height 9
click at [343, 124] on icon "button" at bounding box center [346, 127] width 9 height 9
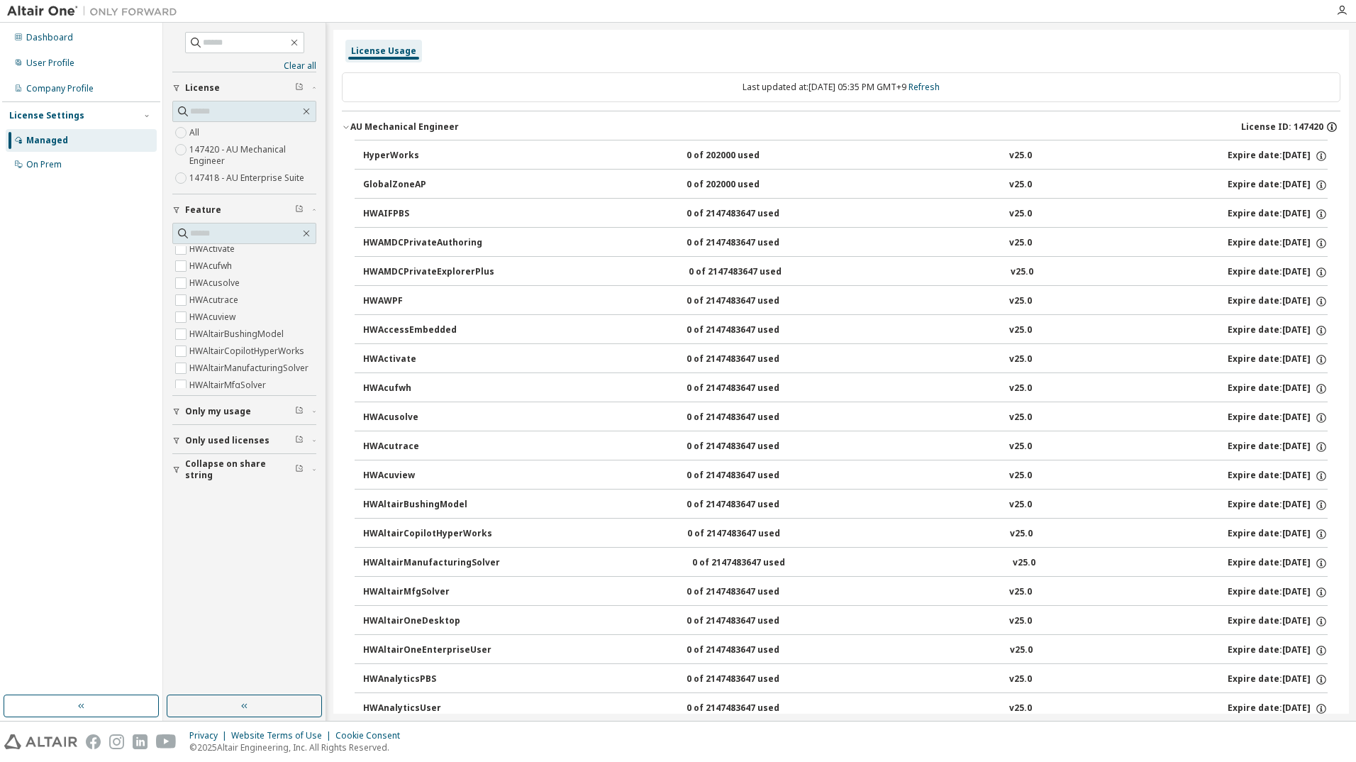
click at [1327, 123] on icon "button" at bounding box center [1332, 127] width 10 height 10
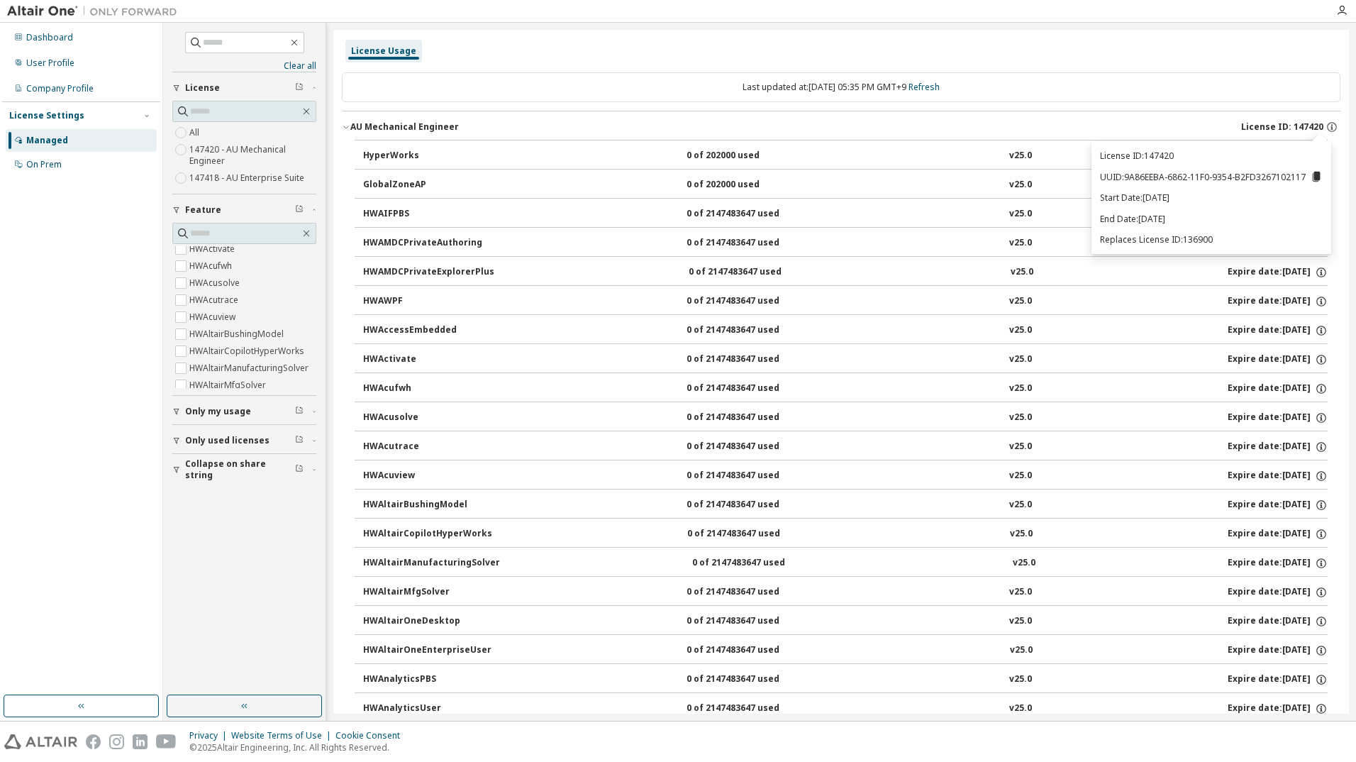
drag, startPoint x: 1319, startPoint y: 172, endPoint x: 1319, endPoint y: 201, distance: 28.4
click at [1319, 201] on div "License ID: 147420 UUID: 9A86EEBA-6862-11F0-9354-B2FD3267102117 Start Date: 202…" at bounding box center [1212, 197] width 240 height 113
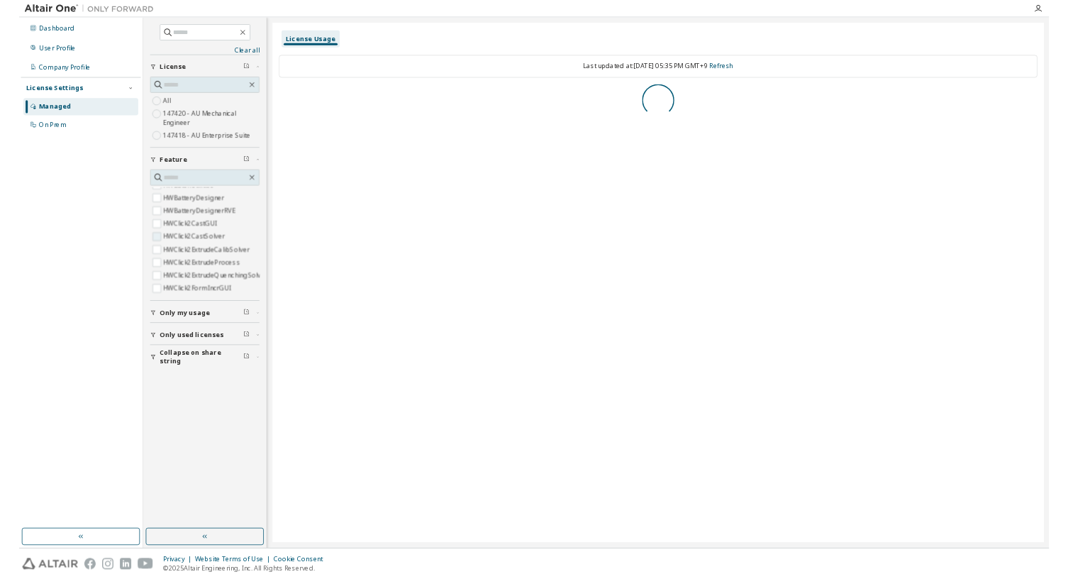
scroll to position [409, 0]
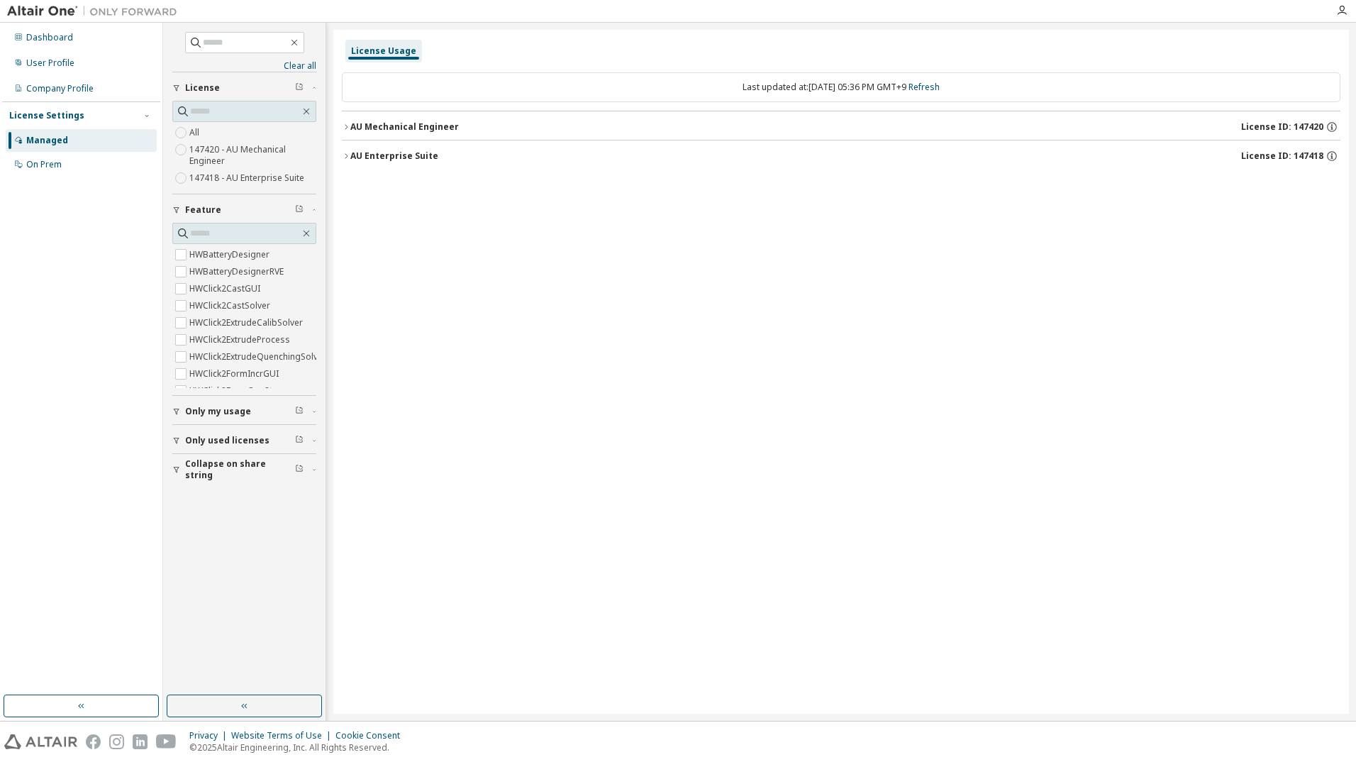
click at [247, 441] on span "Only used licenses" at bounding box center [227, 440] width 84 height 11
click at [246, 444] on span "Only used licenses" at bounding box center [227, 440] width 84 height 11
click at [255, 468] on span "Collapse on share string" at bounding box center [240, 469] width 110 height 23
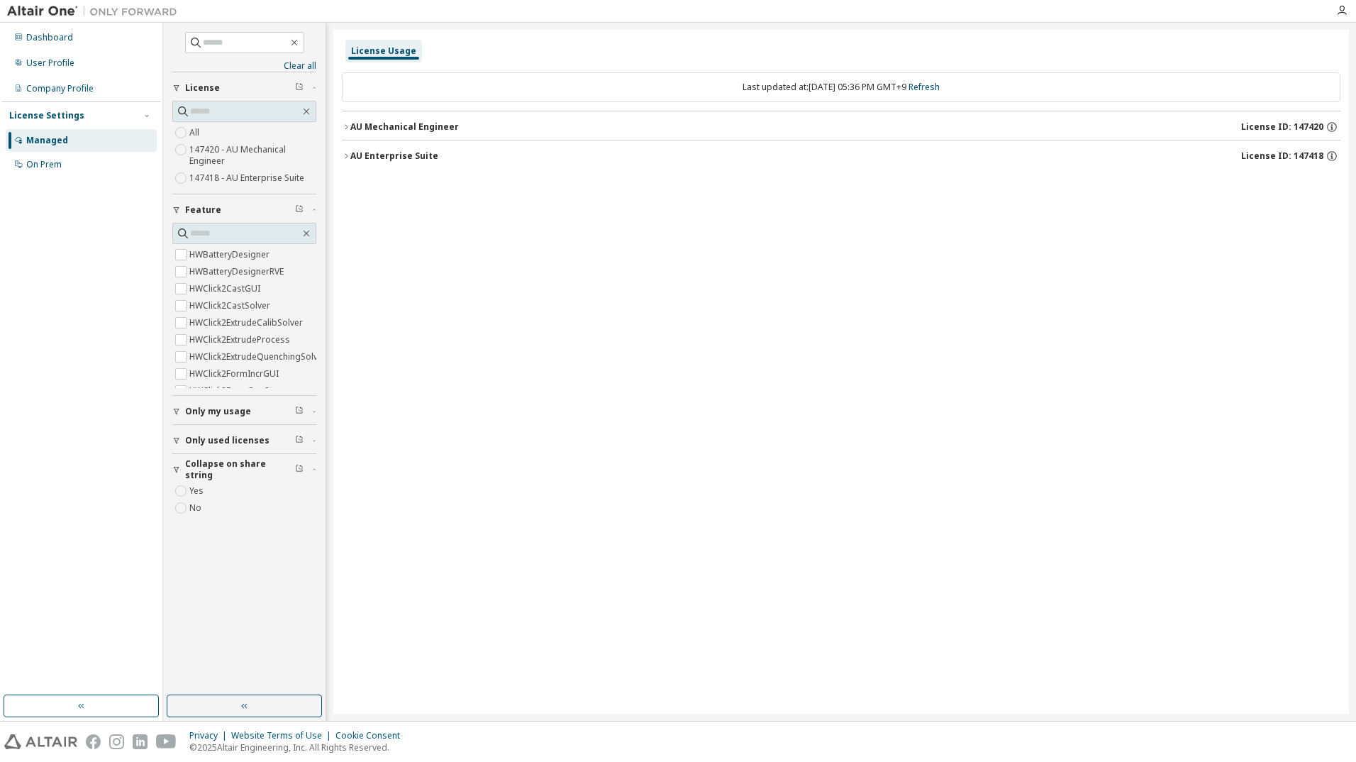
click at [255, 468] on span "Collapse on share string" at bounding box center [240, 469] width 110 height 23
click at [404, 466] on div "License Usage Last updated at: Mon 2025-10-06 05:36 PM GMT+9 Refresh AU Mechani…" at bounding box center [841, 372] width 1016 height 684
click at [60, 162] on div "On Prem" at bounding box center [43, 164] width 35 height 11
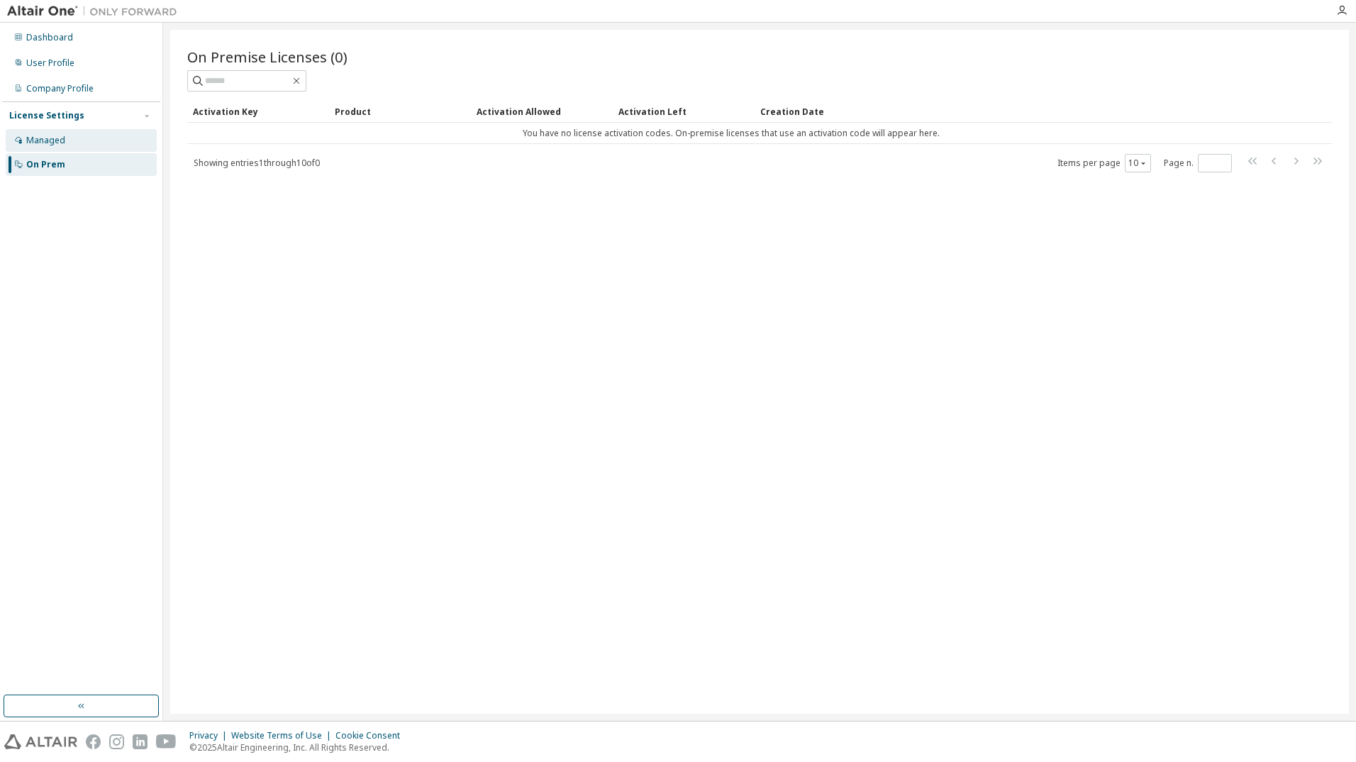
click at [72, 145] on div "Managed" at bounding box center [81, 140] width 151 height 23
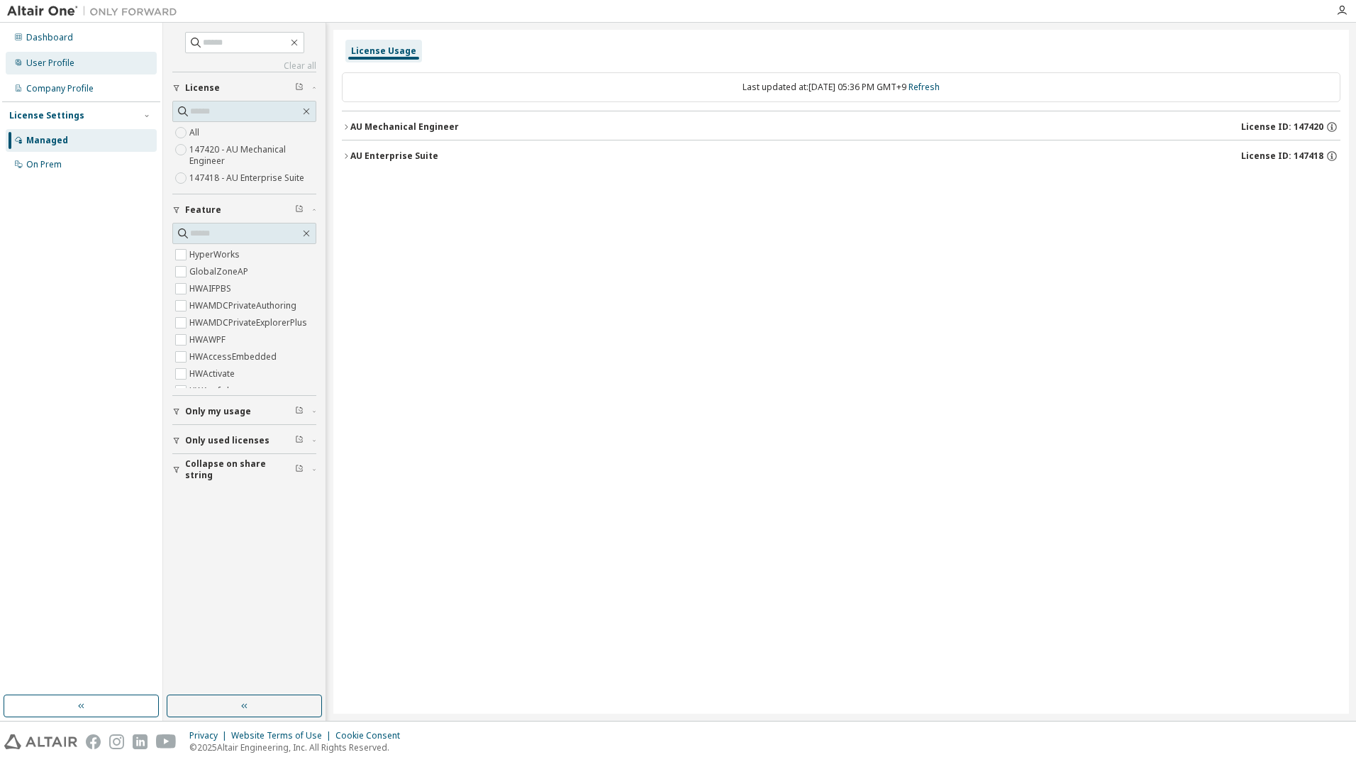
click at [94, 65] on div "User Profile" at bounding box center [81, 63] width 151 height 23
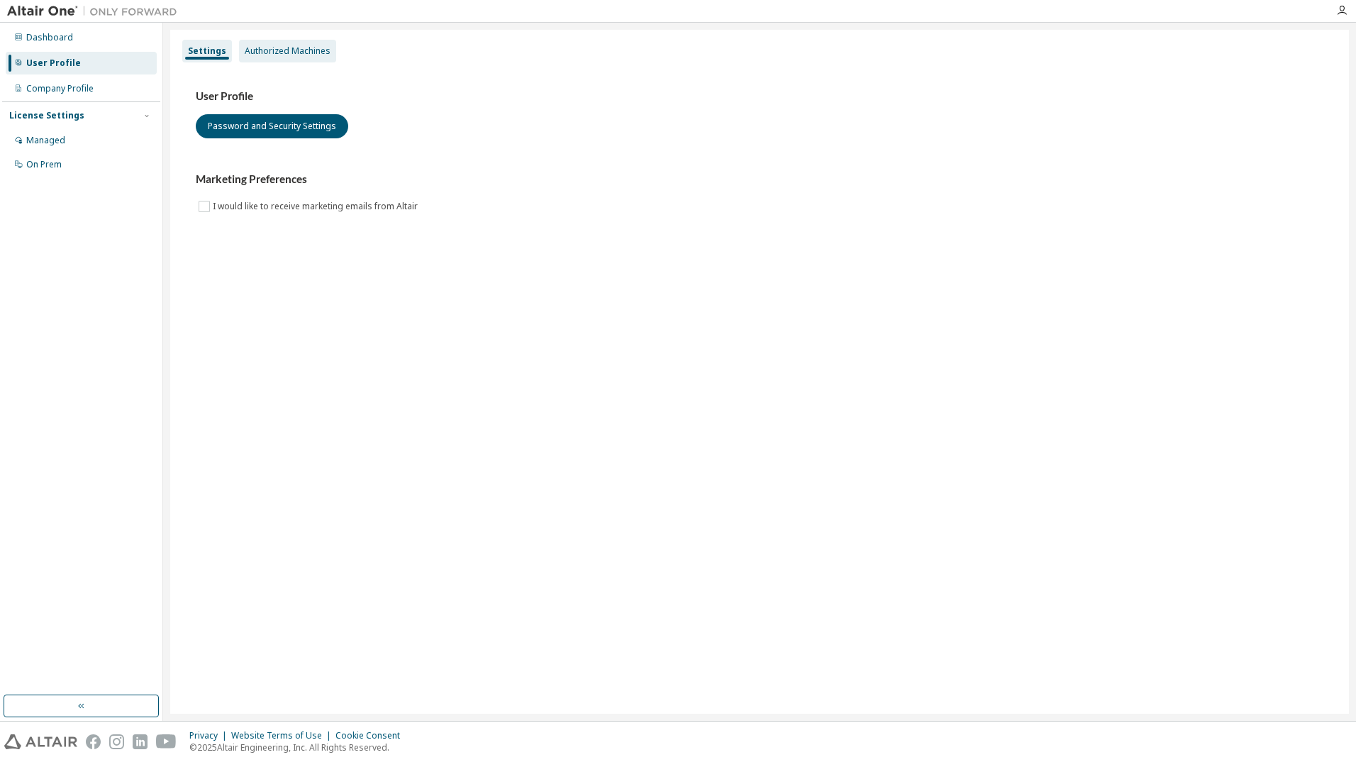
click at [277, 57] on div "Authorized Machines" at bounding box center [287, 51] width 97 height 23
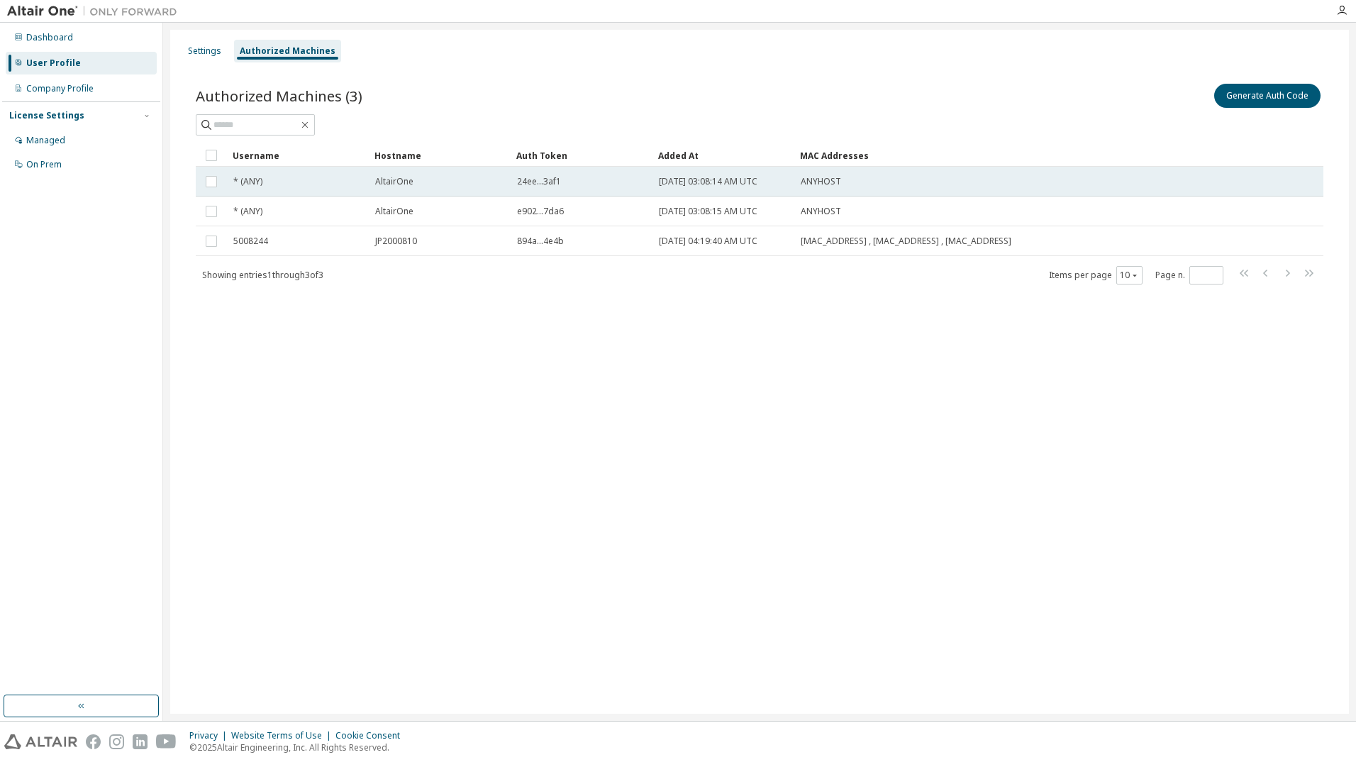
click at [268, 177] on div "* (ANY)" at bounding box center [297, 181] width 129 height 11
click at [285, 174] on td "* (ANY)" at bounding box center [298, 182] width 142 height 30
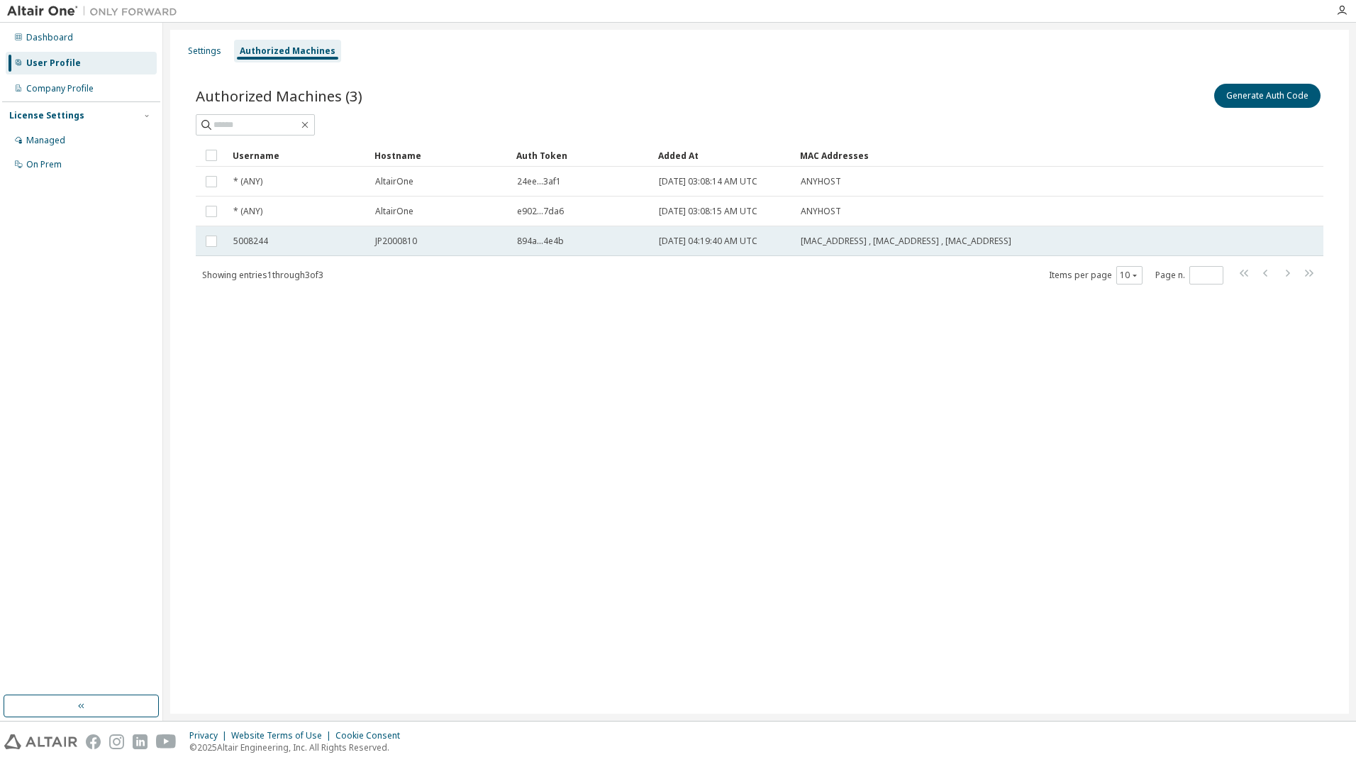
click at [548, 240] on span "894a...4e4b" at bounding box center [540, 241] width 47 height 11
click at [727, 247] on td "2025-10-03 04:19:40 AM UTC" at bounding box center [724, 241] width 142 height 30
click at [842, 240] on span "00:1B:DC:FD:1F:66 , 80:E8:2C:CE:09:58 , 80:E8:2C:CE:09:5B" at bounding box center [906, 241] width 211 height 11
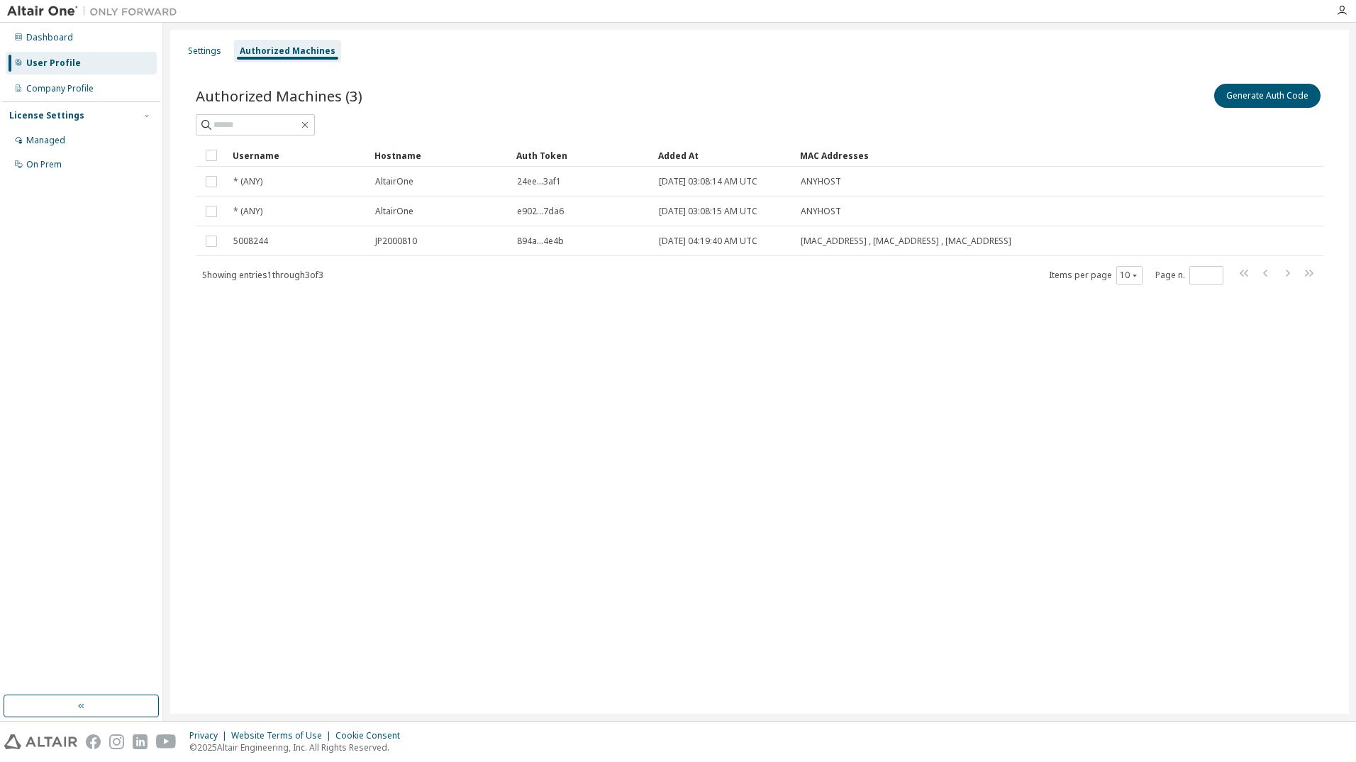
click at [908, 307] on div "Authorized Machines (3) Generate Auth Code Clear Load Save Save As Field Operat…" at bounding box center [760, 193] width 1162 height 258
click at [1131, 273] on icon "button" at bounding box center [1135, 275] width 9 height 9
click at [1132, 308] on div "20" at bounding box center [1174, 311] width 114 height 17
click at [1130, 284] on div "20" at bounding box center [1130, 275] width 26 height 18
click at [1134, 276] on icon "button" at bounding box center [1135, 275] width 9 height 9
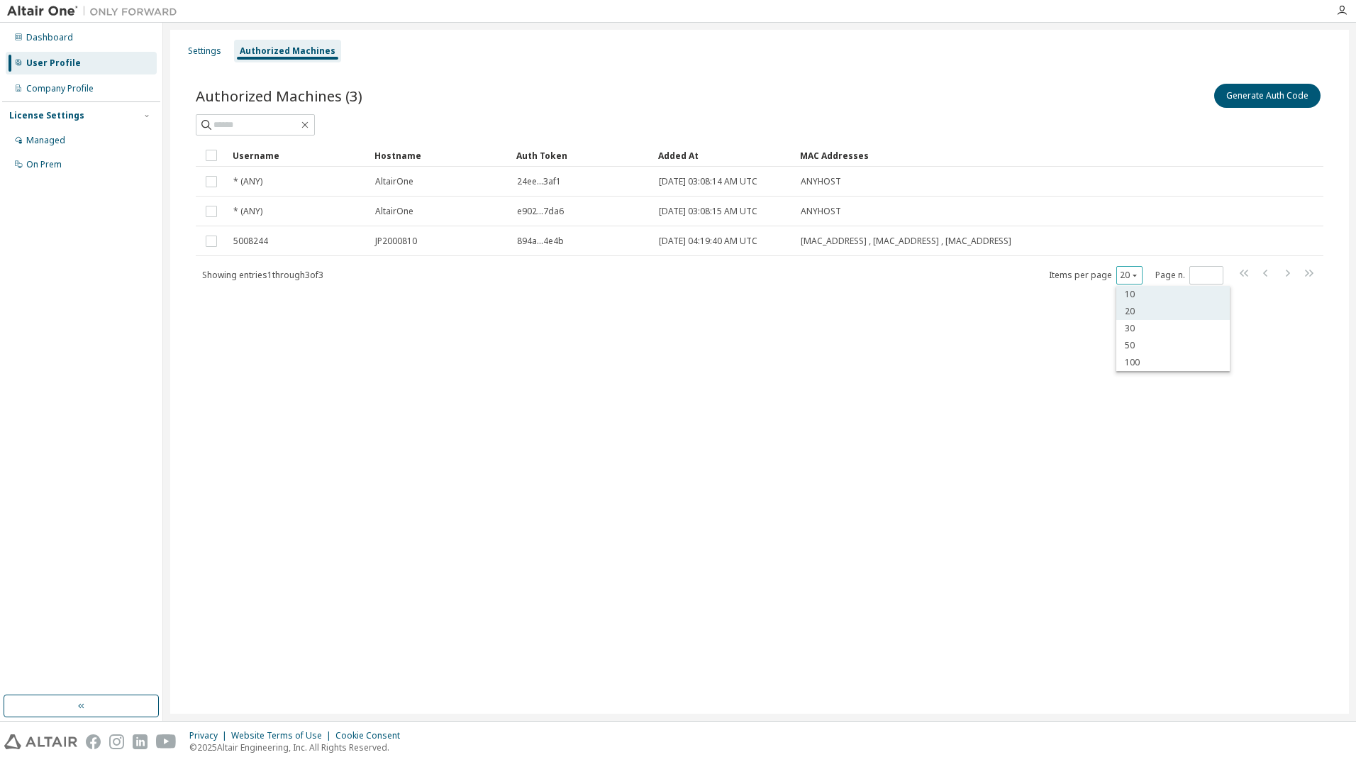
click at [1137, 299] on div "10" at bounding box center [1174, 294] width 114 height 17
click at [938, 327] on div "Settings Authorized Machines Authorized Machines (3) Generate Auth Code Clear L…" at bounding box center [759, 372] width 1179 height 684
click at [65, 84] on div "Company Profile" at bounding box center [59, 88] width 67 height 11
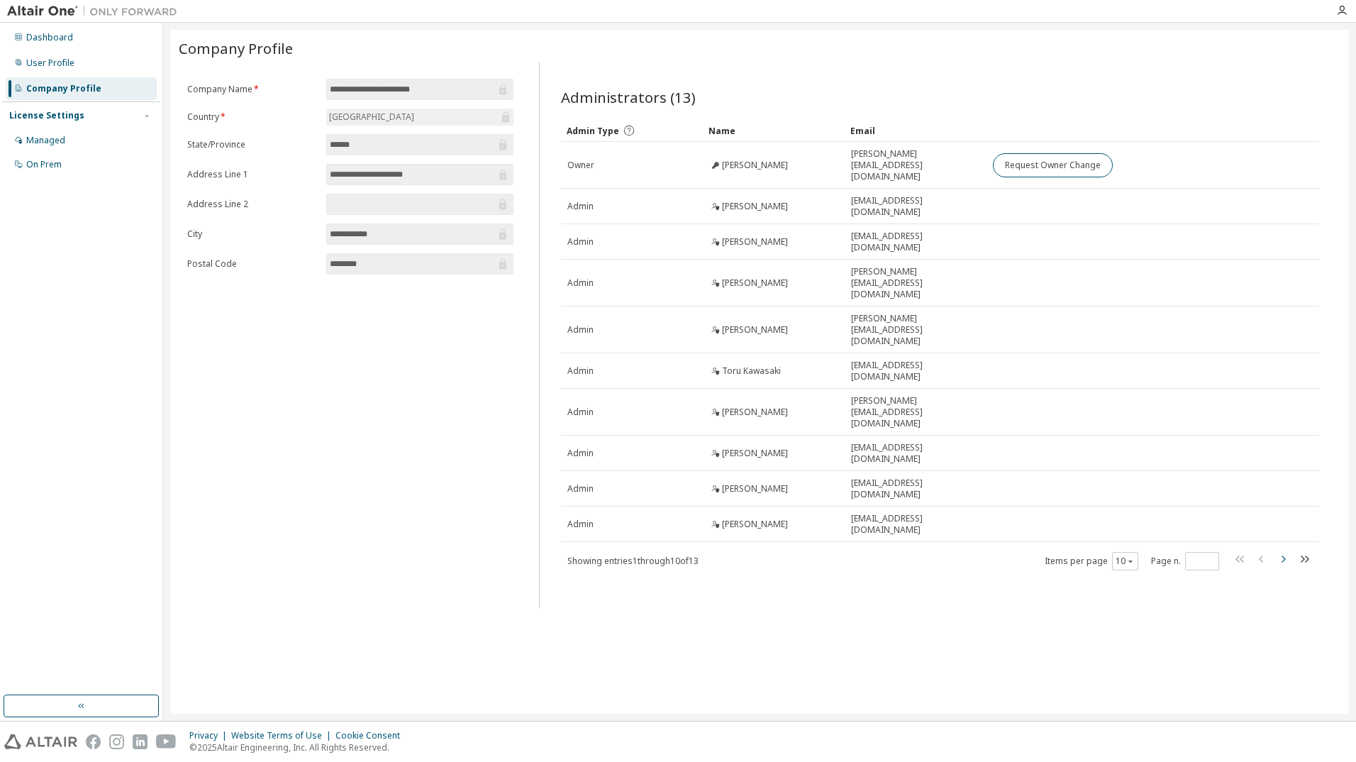
click at [1280, 550] on icon "button" at bounding box center [1283, 558] width 17 height 17
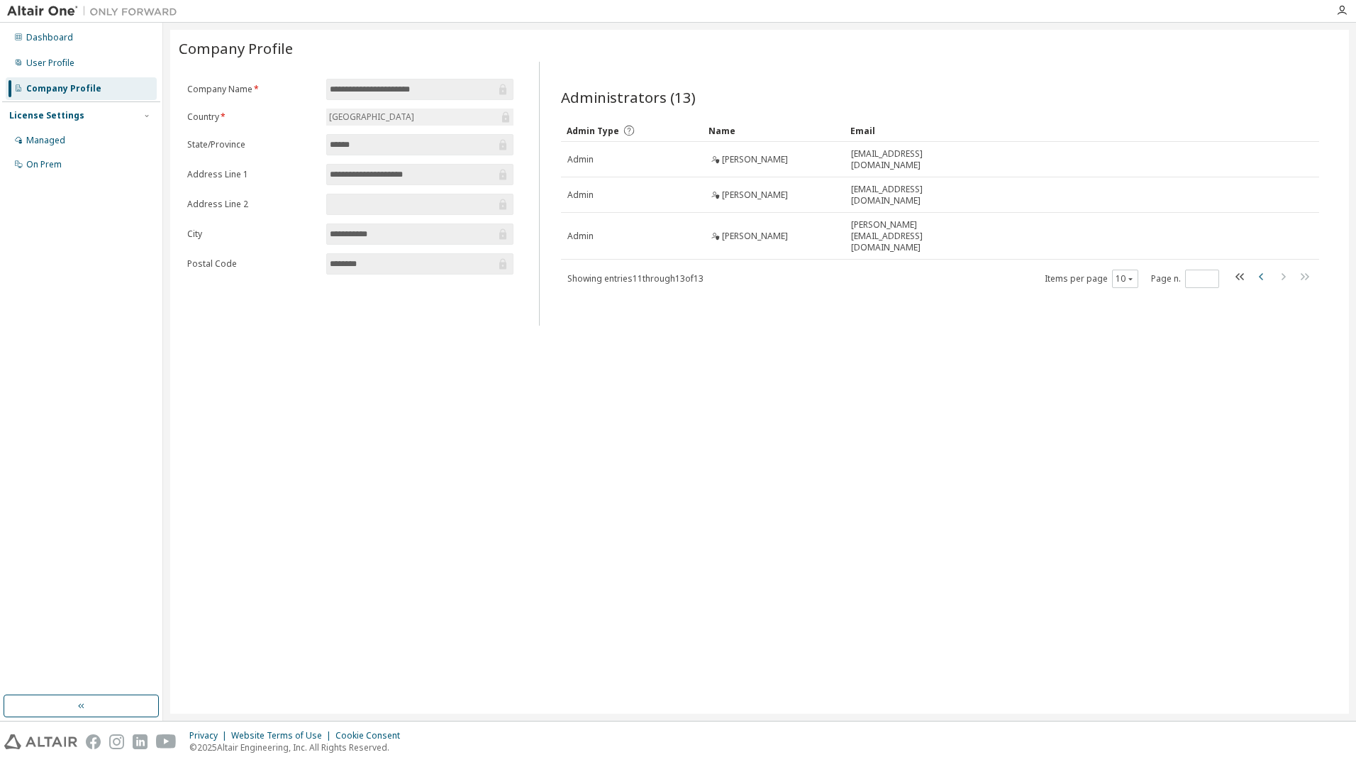
click at [1257, 268] on icon "button" at bounding box center [1262, 276] width 17 height 17
type input "*"
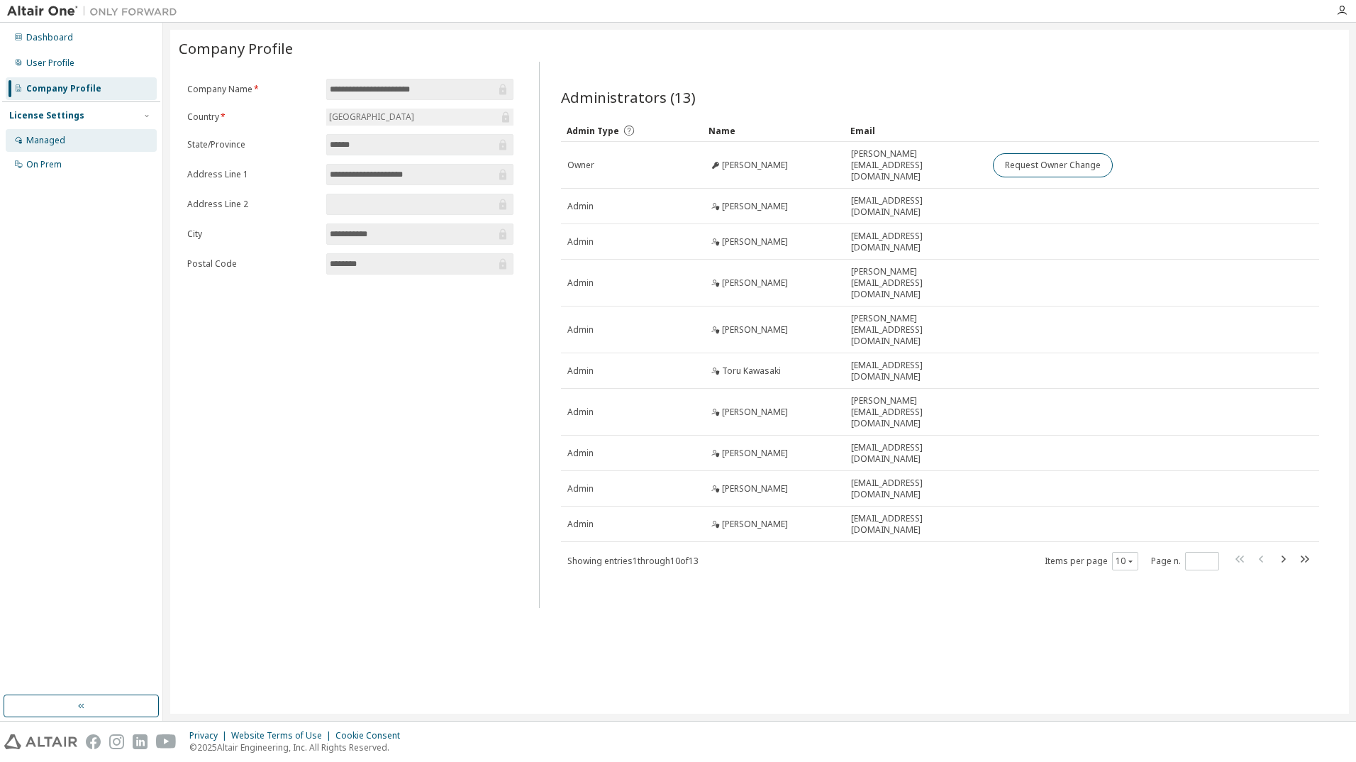
click at [68, 138] on div "Managed" at bounding box center [81, 140] width 151 height 23
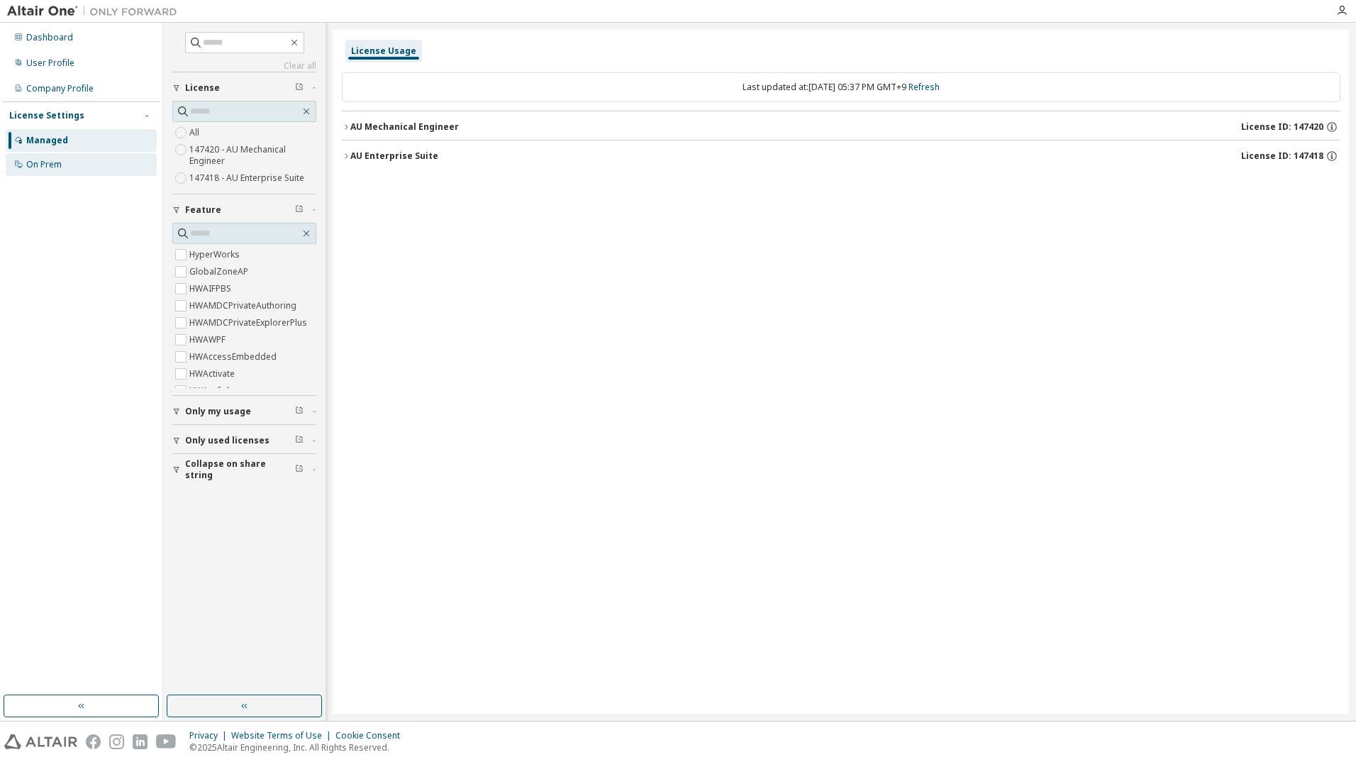
click at [68, 167] on div "On Prem" at bounding box center [81, 164] width 151 height 23
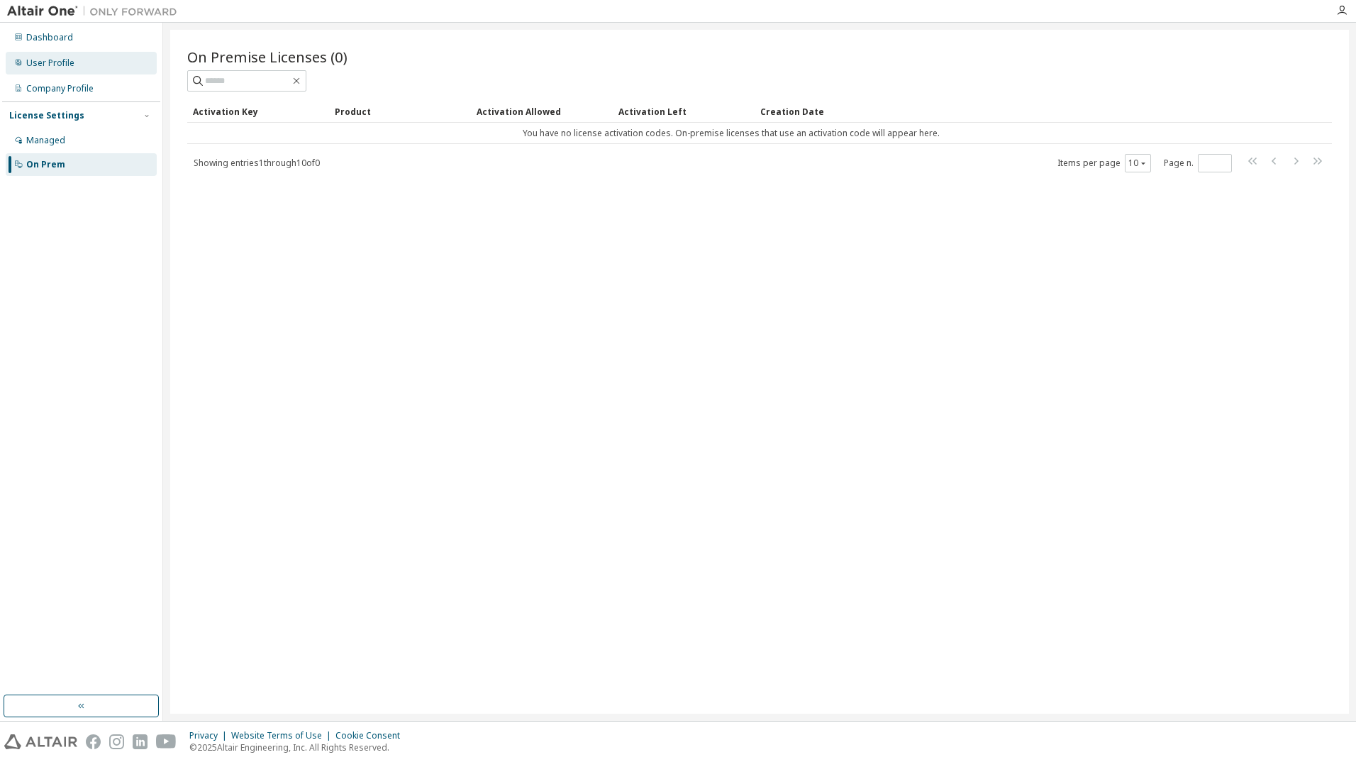
click at [62, 54] on div "User Profile" at bounding box center [81, 63] width 151 height 23
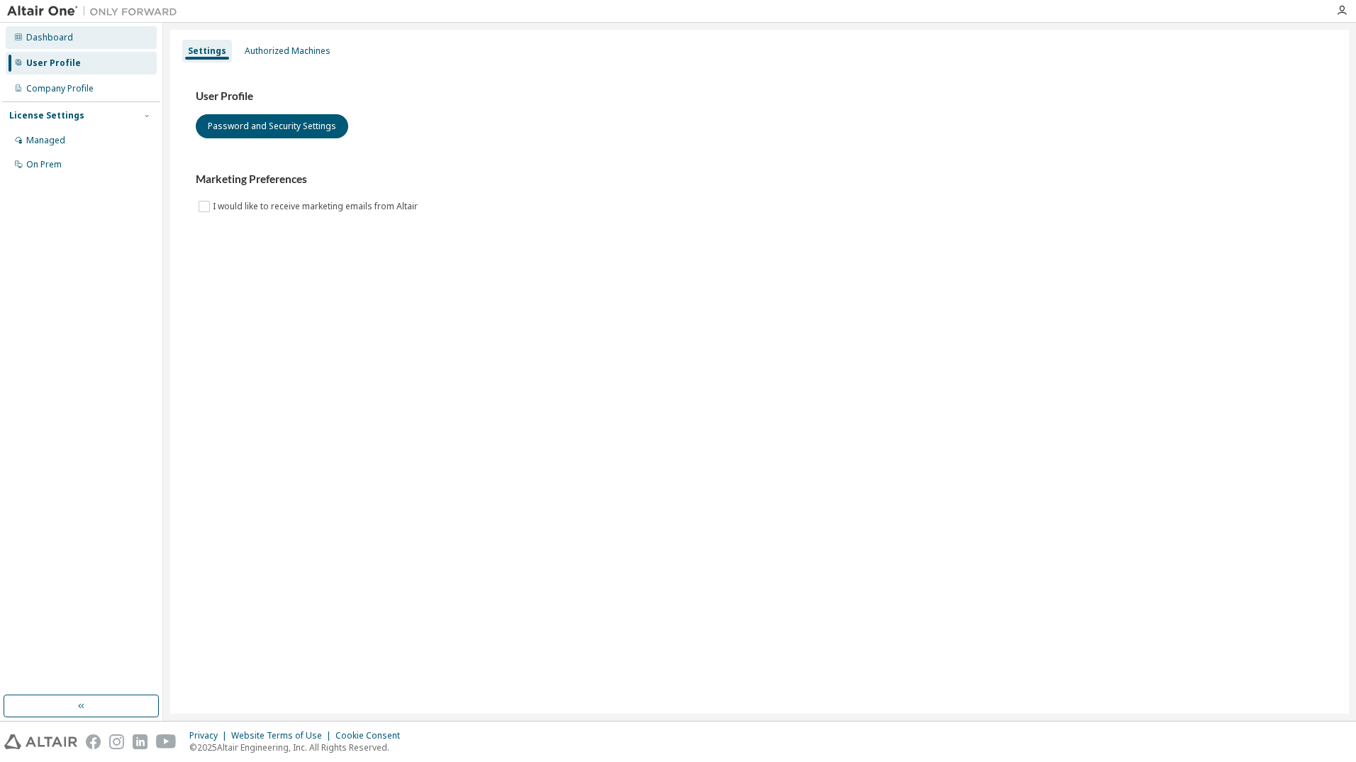
click at [60, 35] on div "Dashboard" at bounding box center [49, 37] width 47 height 11
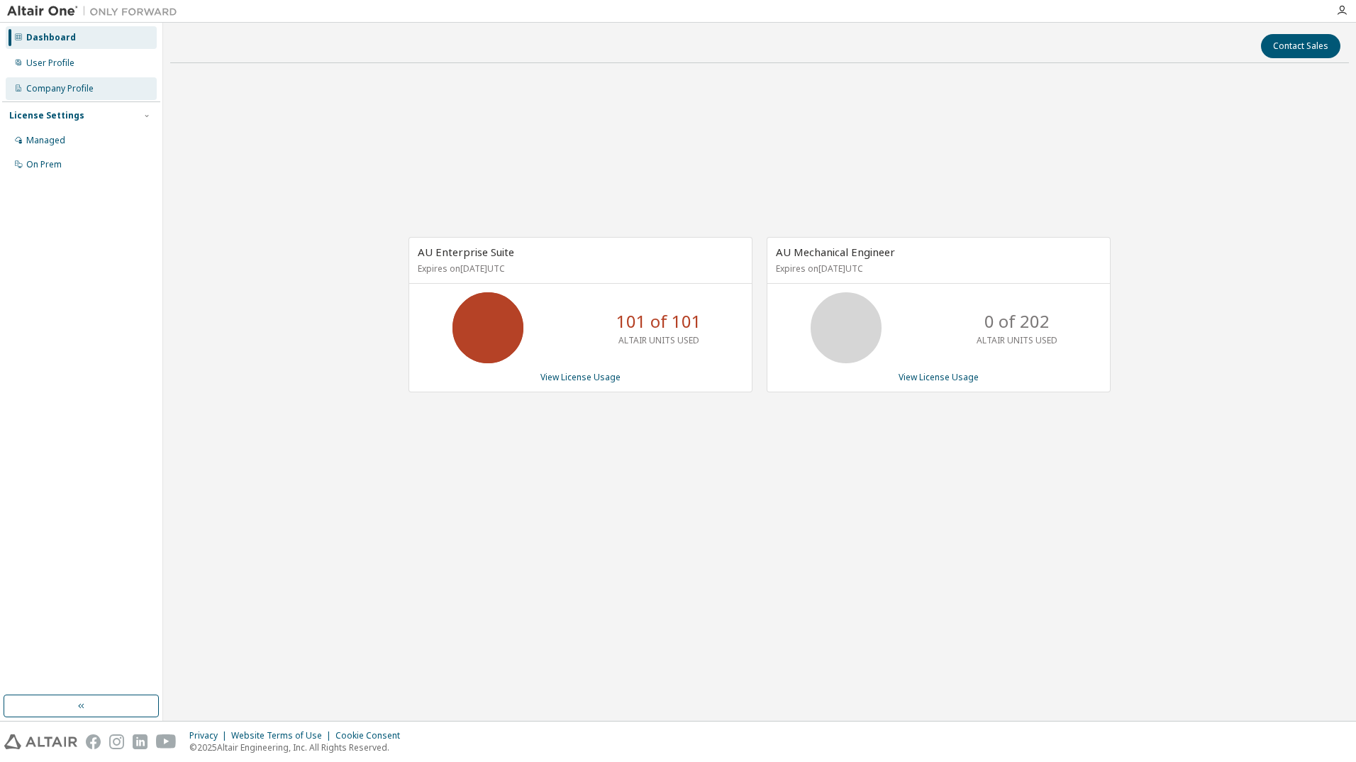
click at [60, 88] on div "Company Profile" at bounding box center [59, 88] width 67 height 11
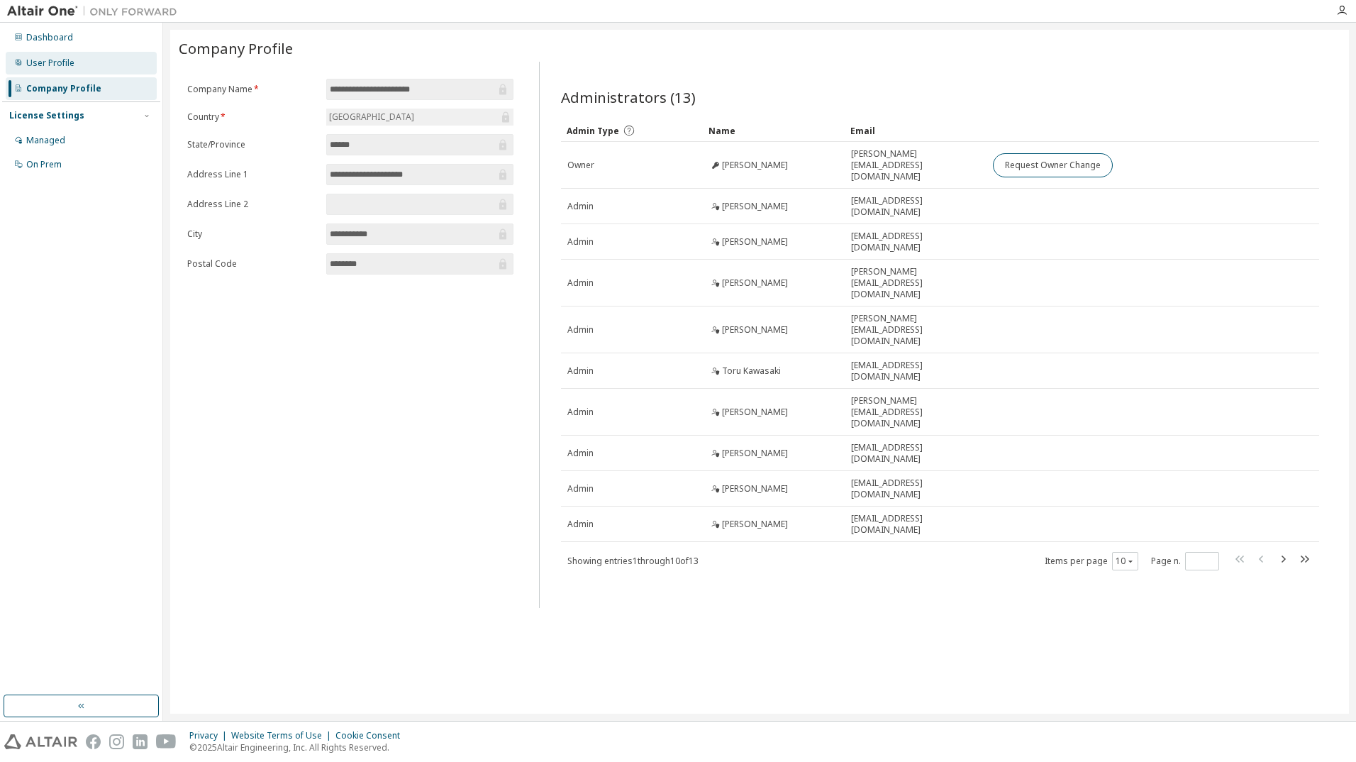
click at [64, 71] on div "User Profile" at bounding box center [81, 63] width 151 height 23
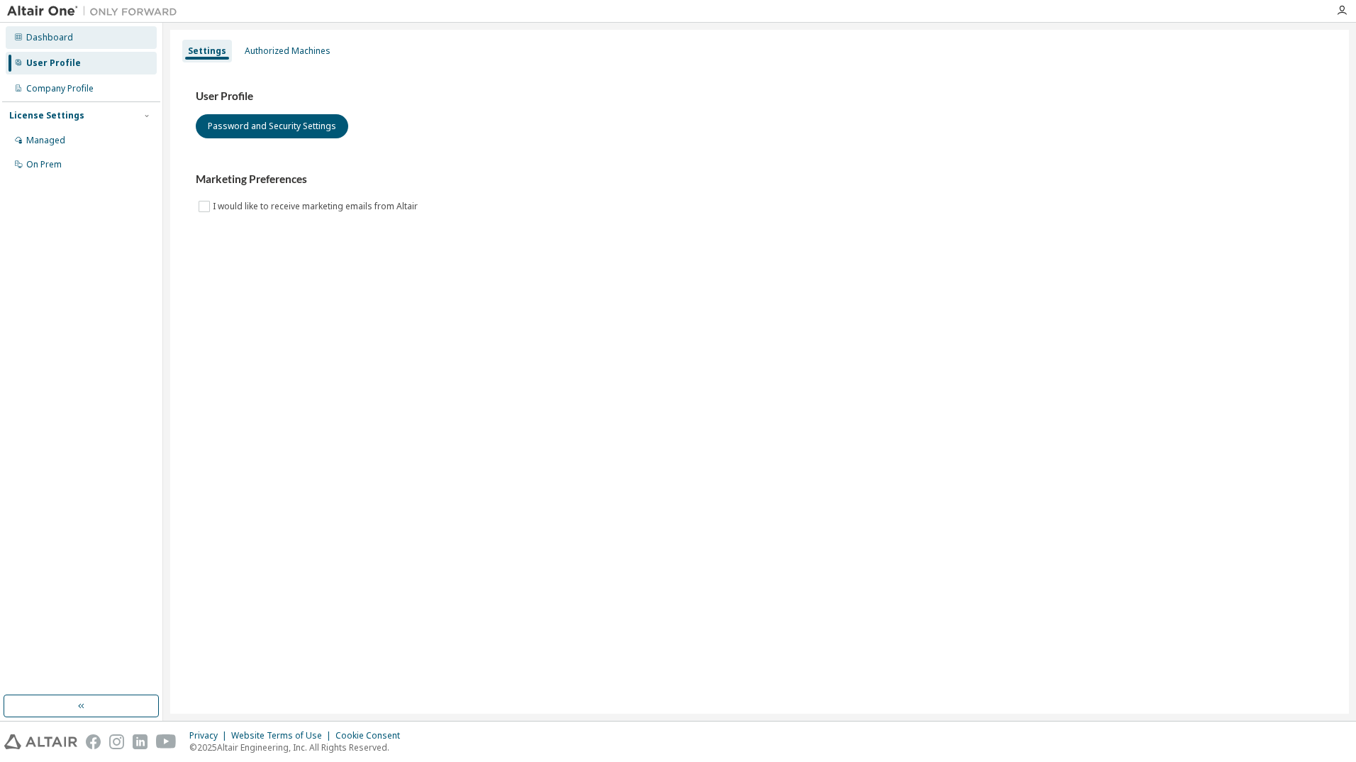
click at [61, 44] on div "Dashboard" at bounding box center [81, 37] width 151 height 23
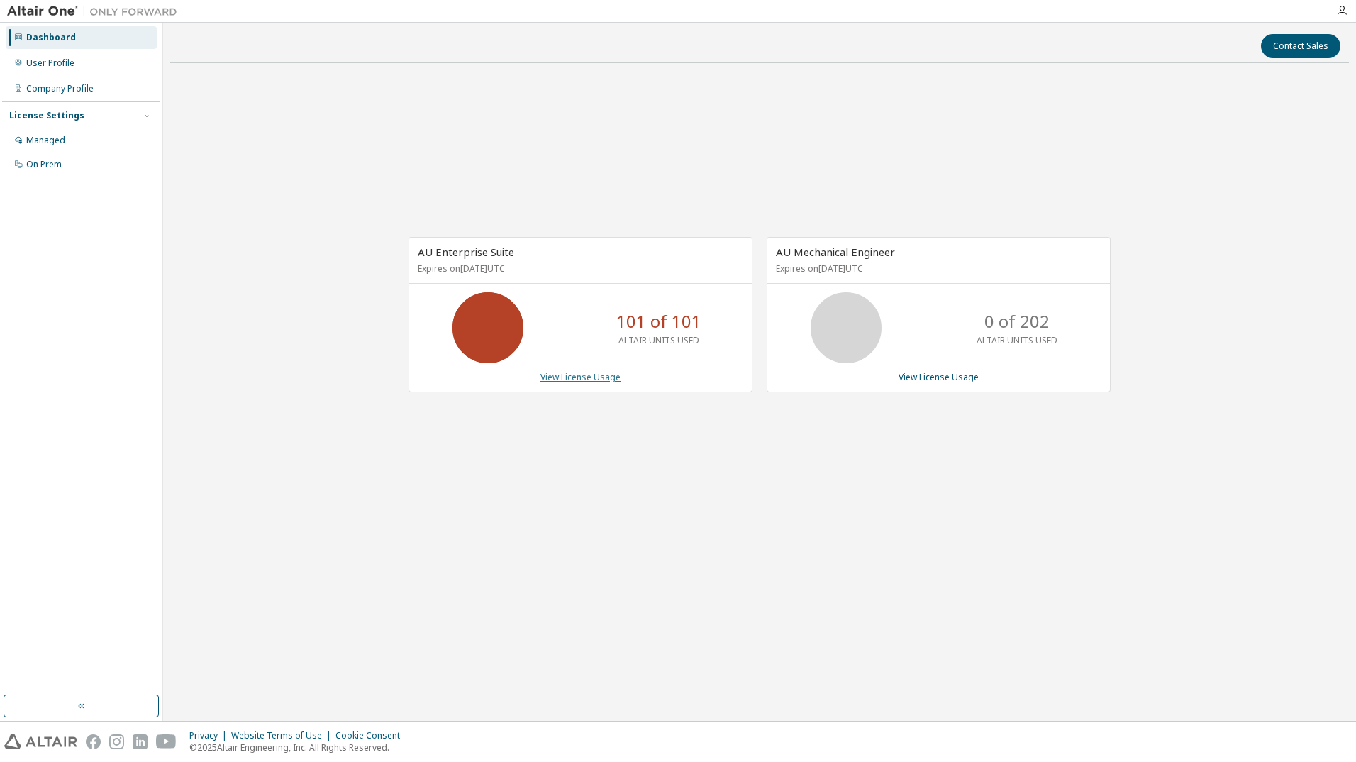
click at [596, 378] on link "View License Usage" at bounding box center [581, 377] width 80 height 12
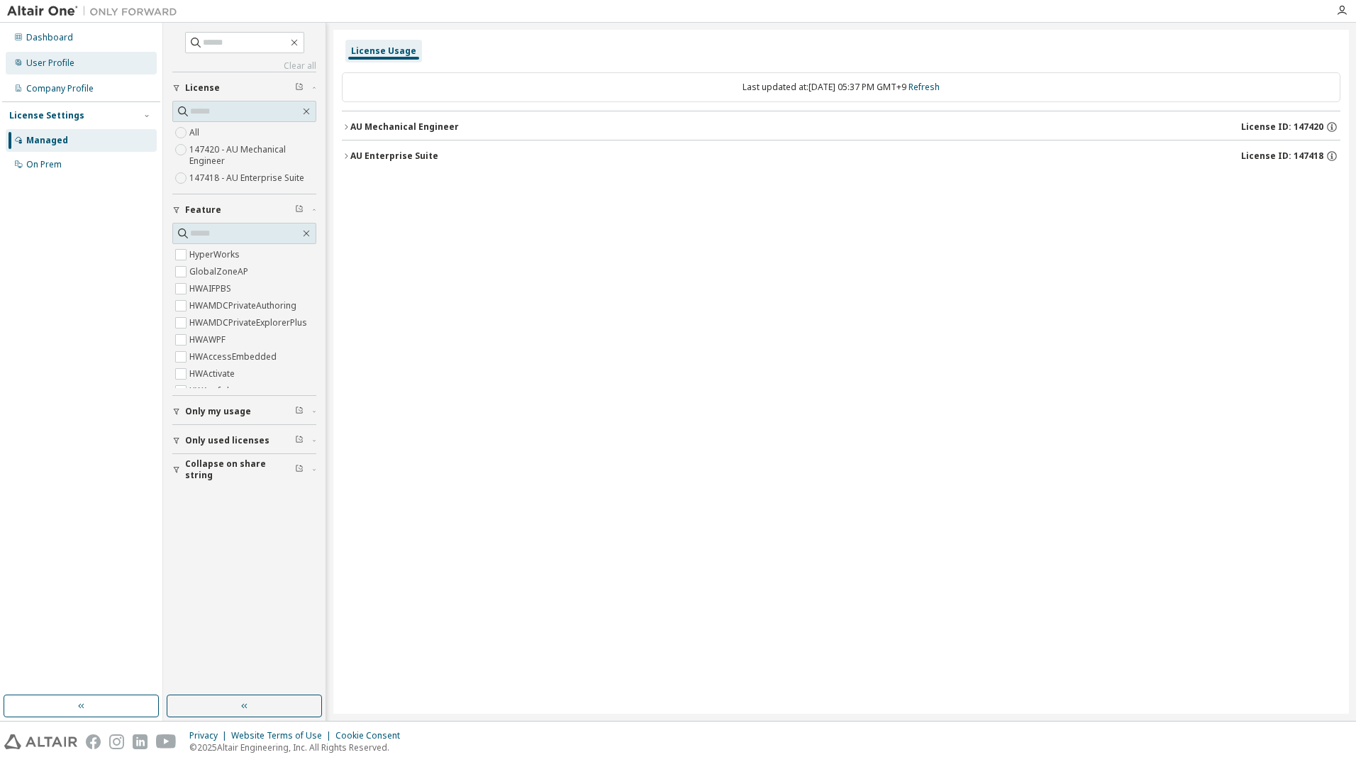
click at [67, 65] on div "User Profile" at bounding box center [50, 62] width 48 height 11
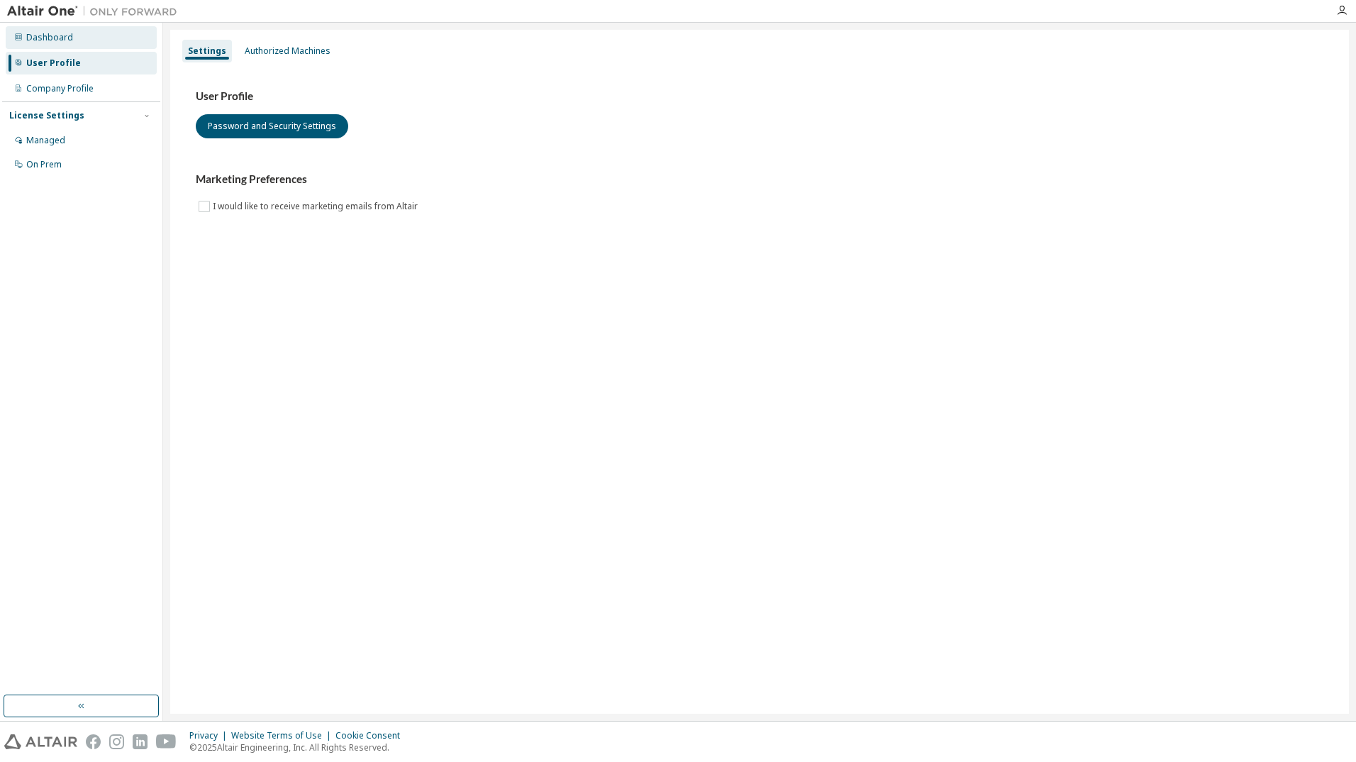
click at [65, 42] on div "Dashboard" at bounding box center [49, 37] width 47 height 11
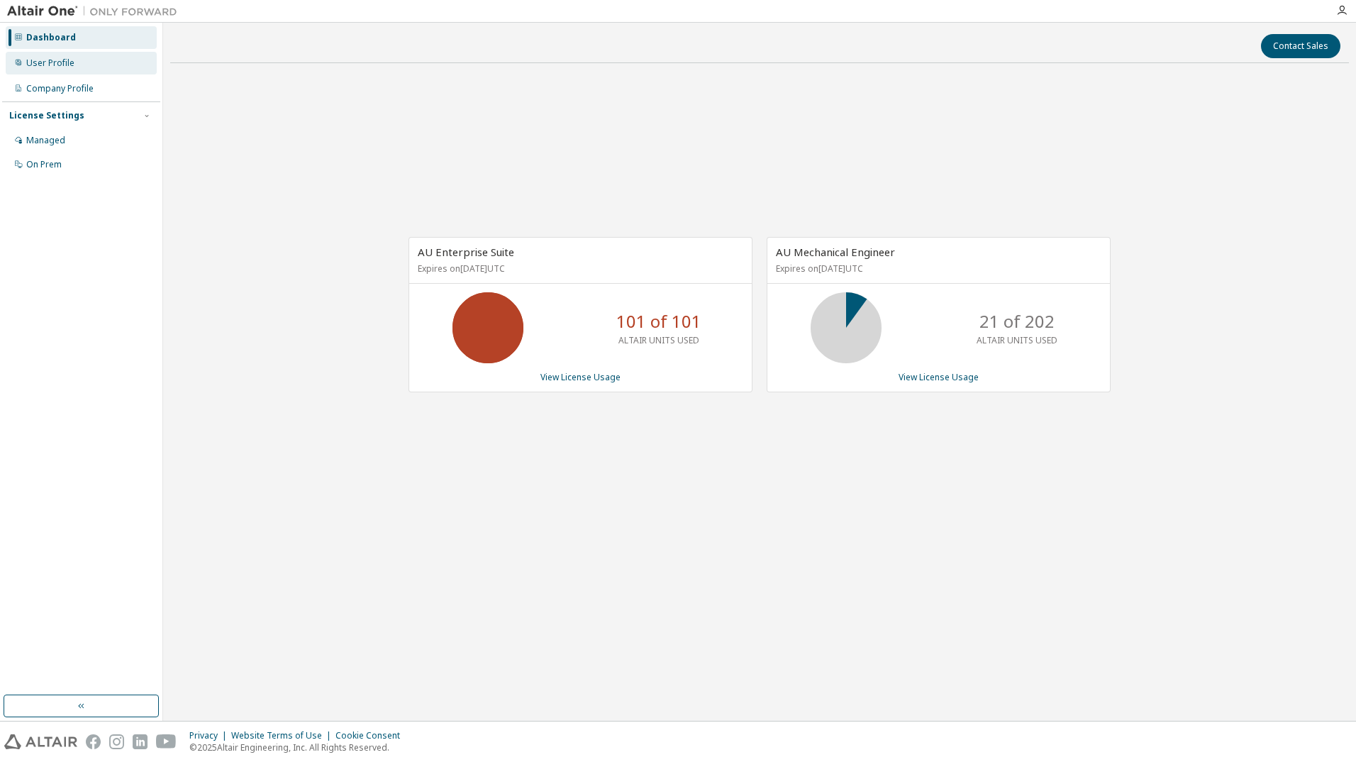
click at [68, 65] on div "User Profile" at bounding box center [50, 62] width 48 height 11
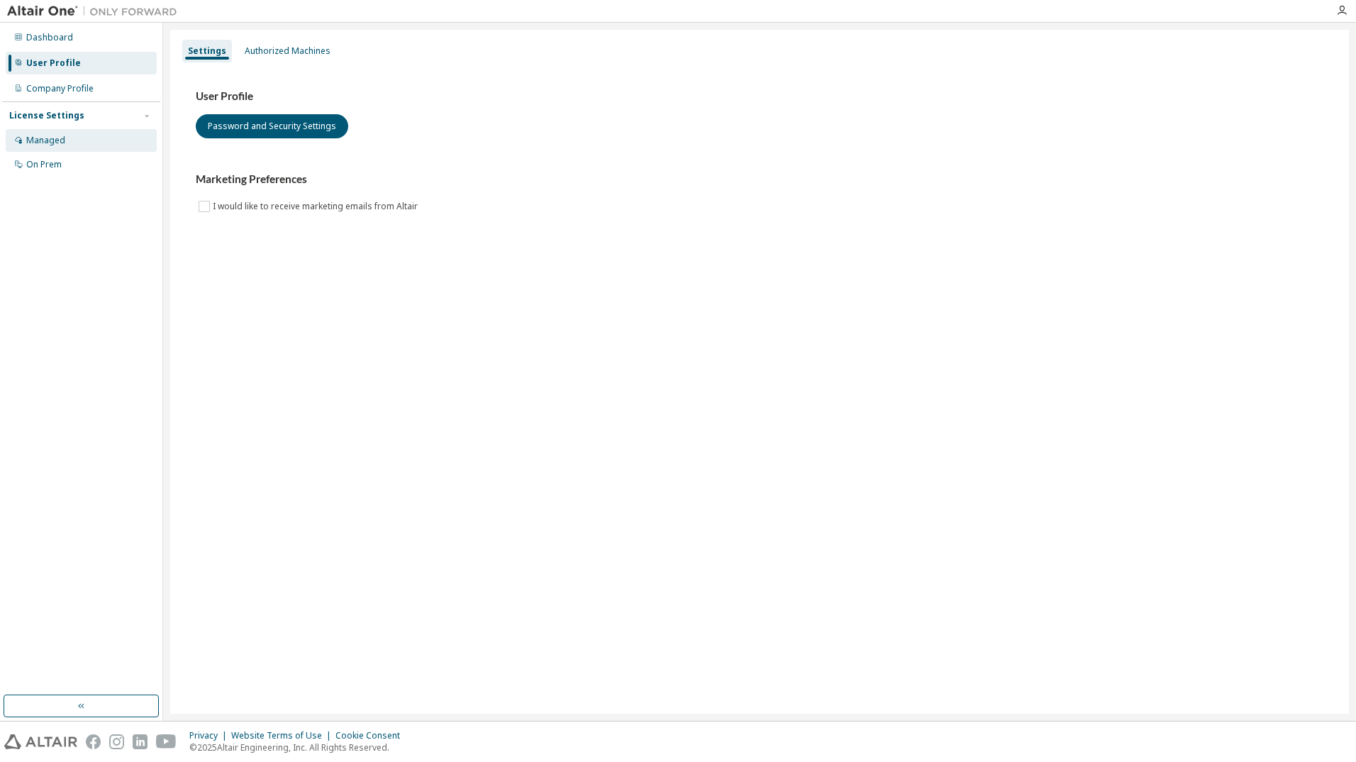
click at [44, 138] on div "Managed" at bounding box center [45, 140] width 39 height 11
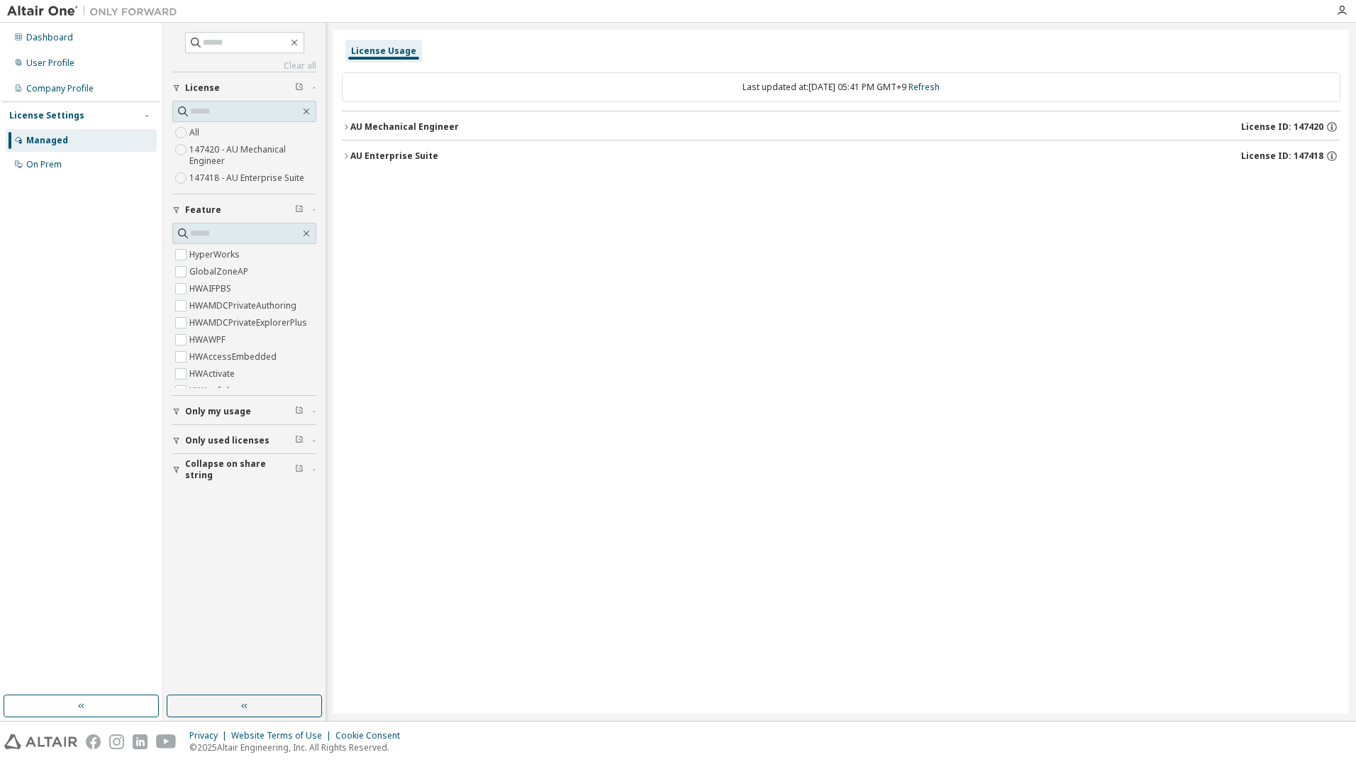
click at [348, 124] on icon "button" at bounding box center [346, 127] width 9 height 9
